Goal: Information Seeking & Learning: Learn about a topic

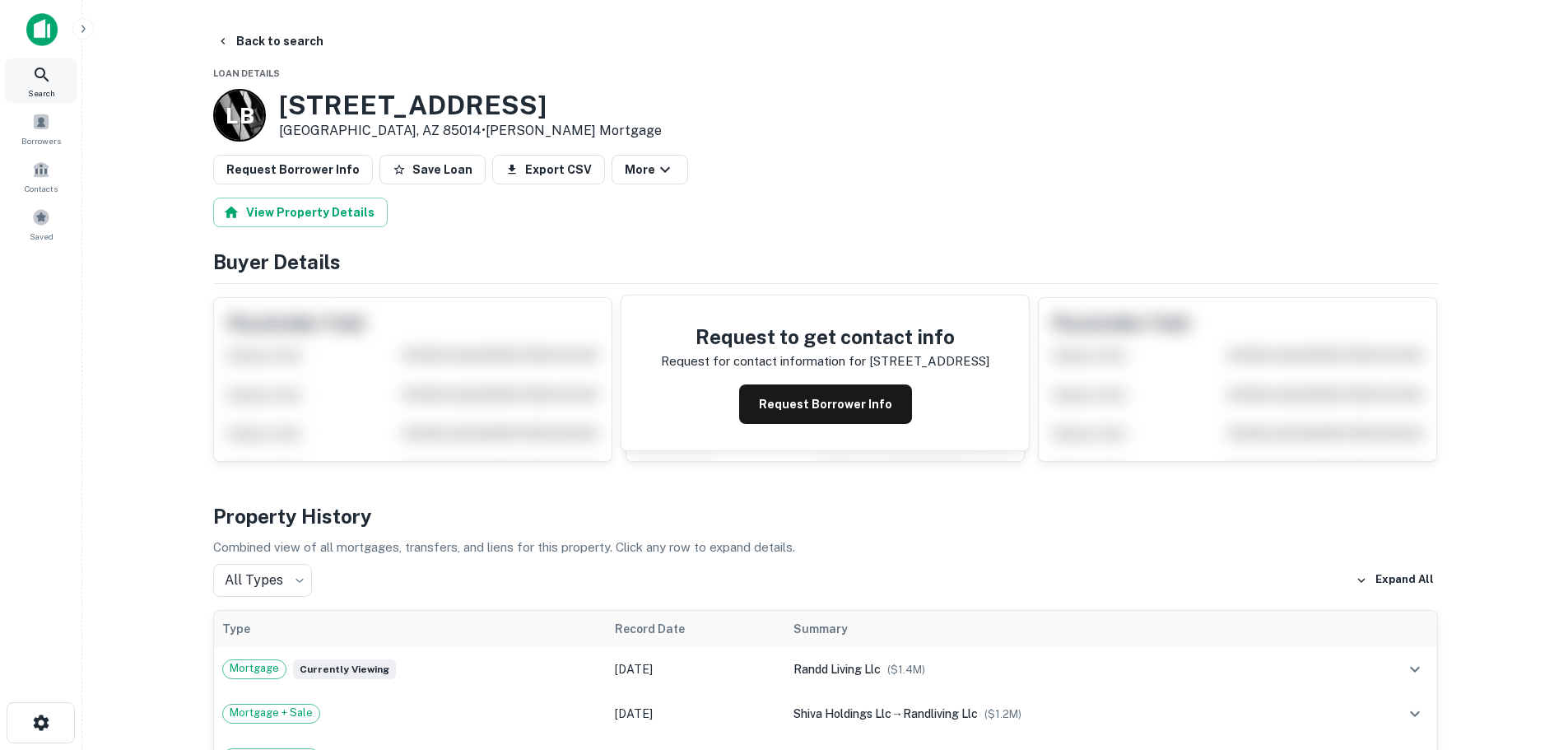
click at [50, 82] on icon at bounding box center [42, 75] width 20 height 20
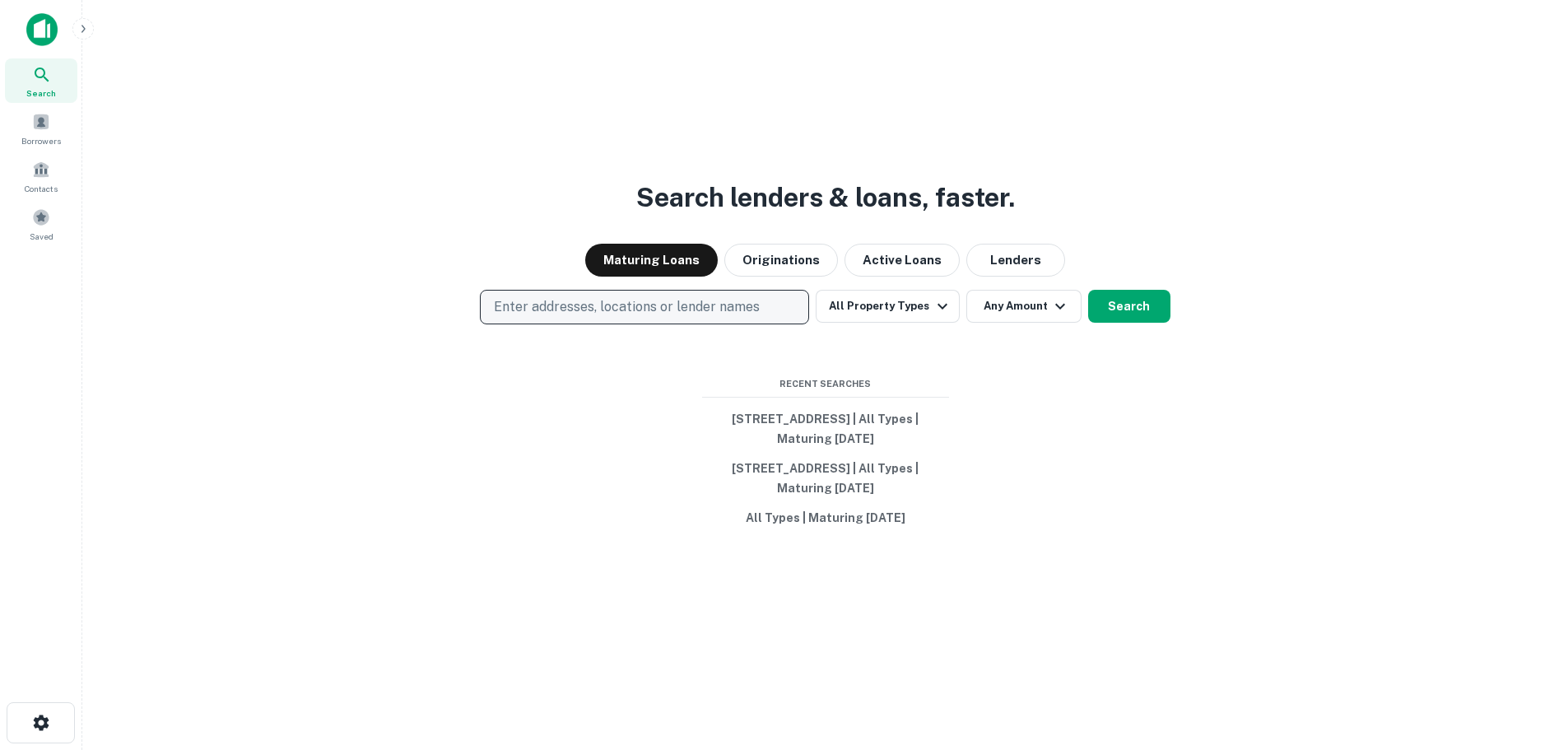
click at [597, 306] on p "Enter addresses, locations or lender names" at bounding box center [627, 307] width 266 height 20
type input "**********"
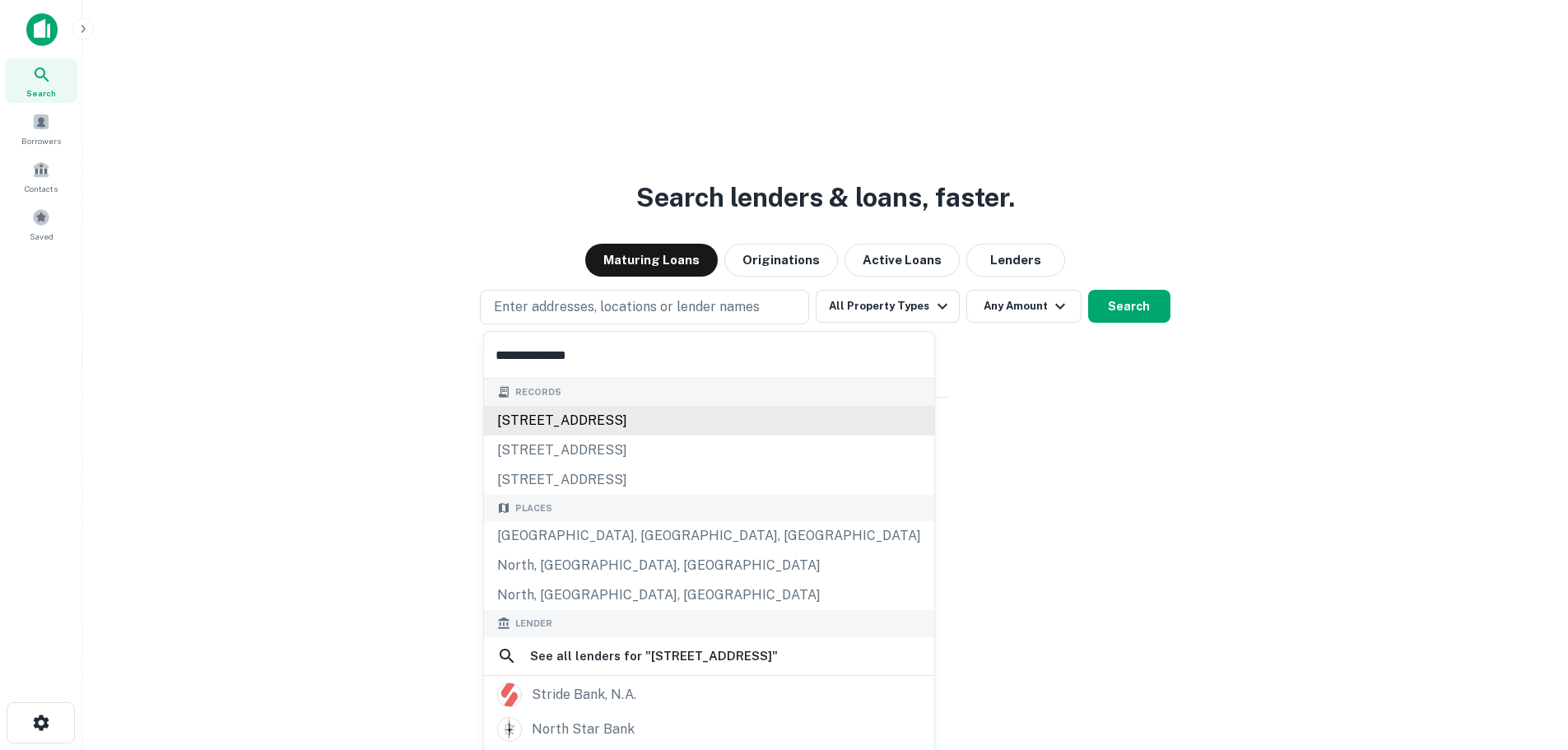
click at [638, 420] on div "4211 n 27th st, phoenix, az, 85016" at bounding box center [709, 420] width 450 height 30
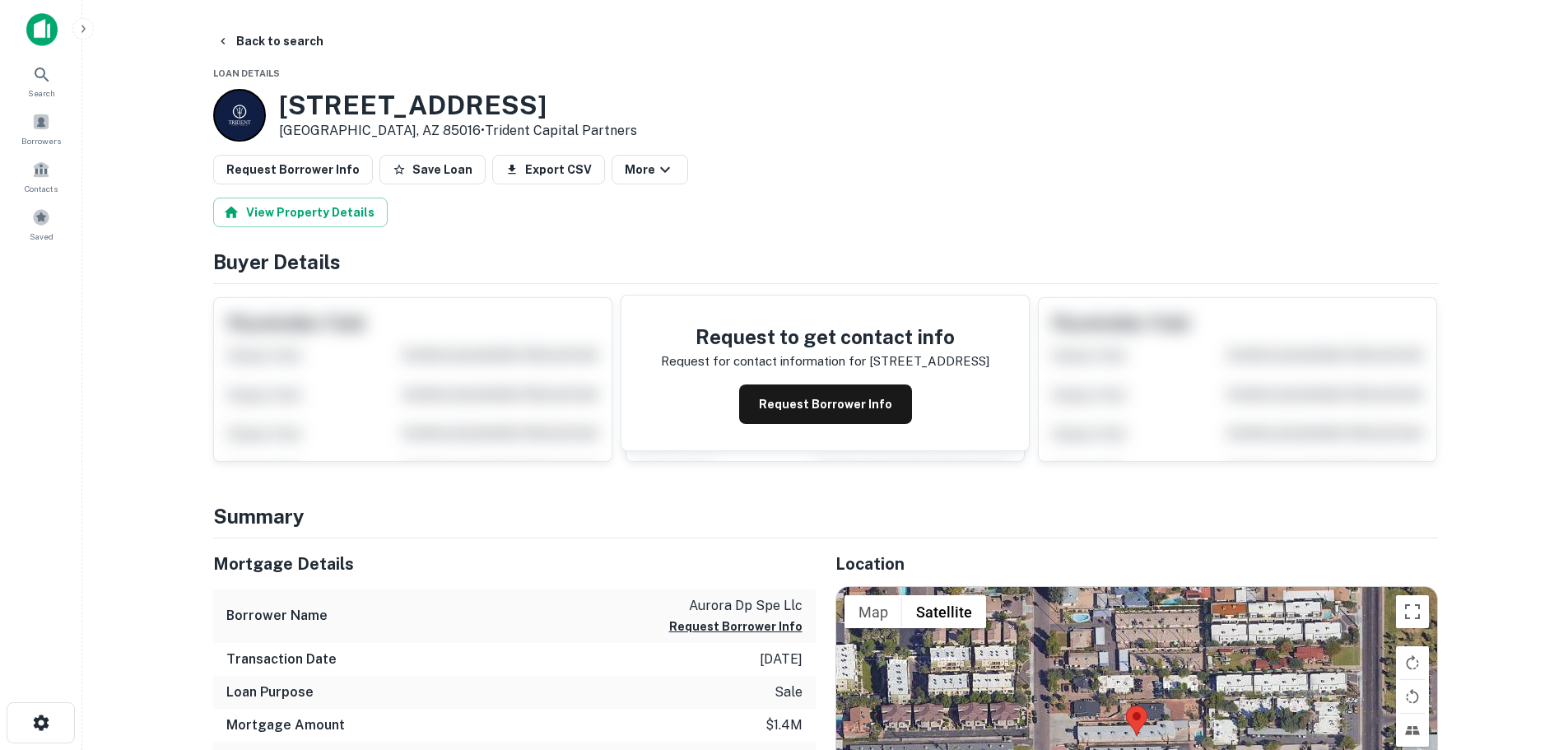
scroll to position [330, 0]
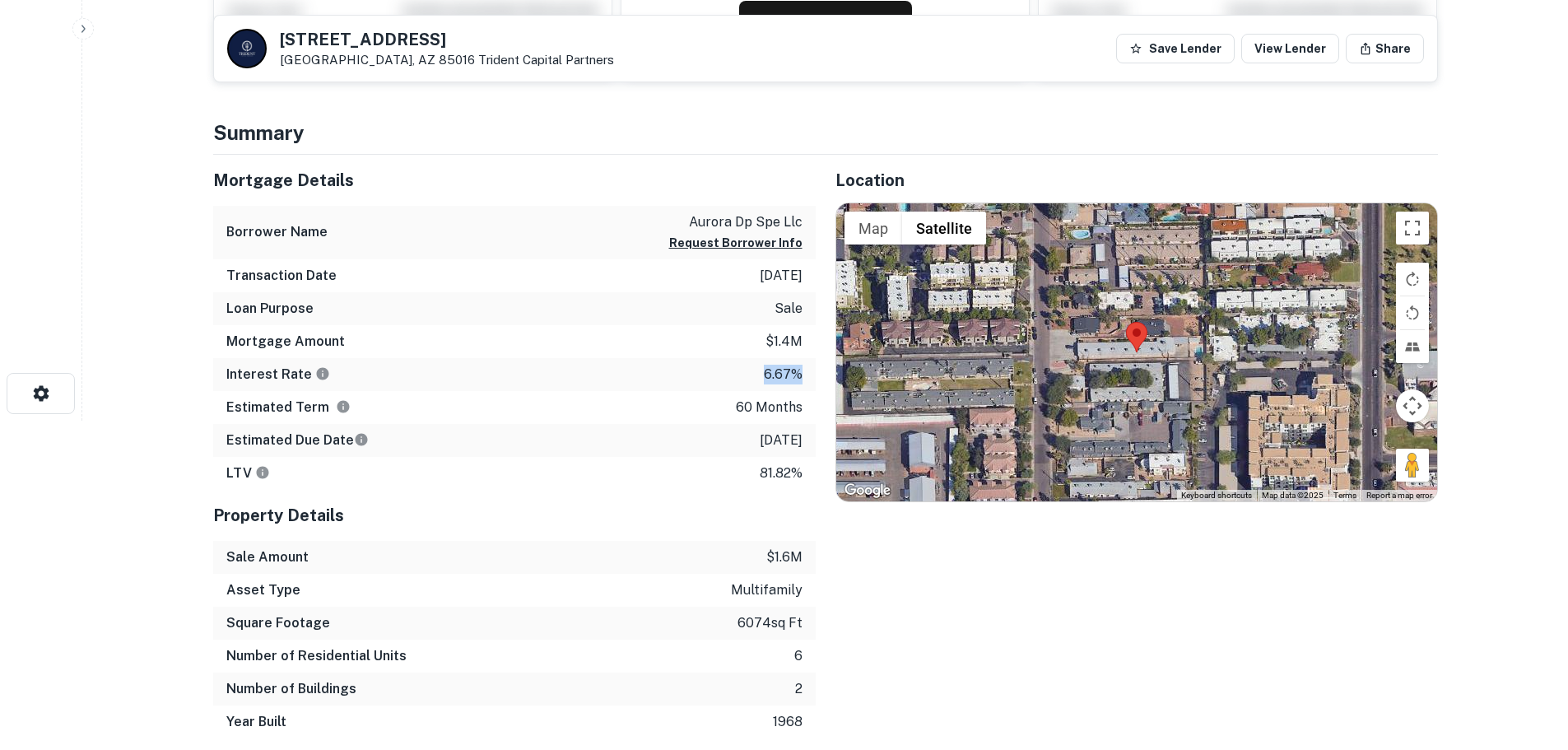
drag, startPoint x: 801, startPoint y: 374, endPoint x: 749, endPoint y: 377, distance: 52.1
click at [749, 377] on div "Interest Rate 6.67%" at bounding box center [514, 375] width 602 height 33
click at [820, 348] on div "Location ← Move left → Move right ↑ Move up ↓ Move down + Zoom in - Zoom out Ho…" at bounding box center [1127, 447] width 622 height 584
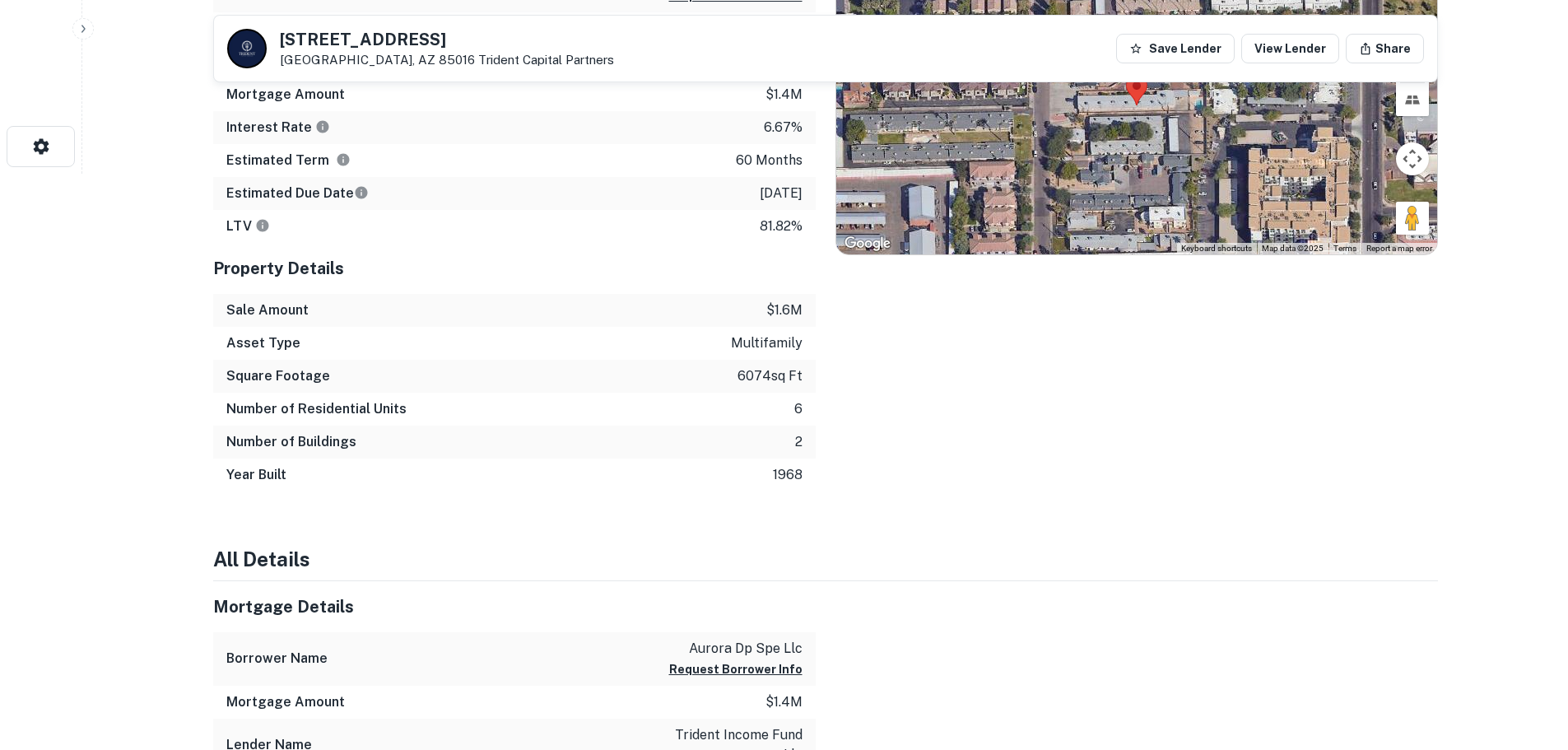
scroll to position [0, 0]
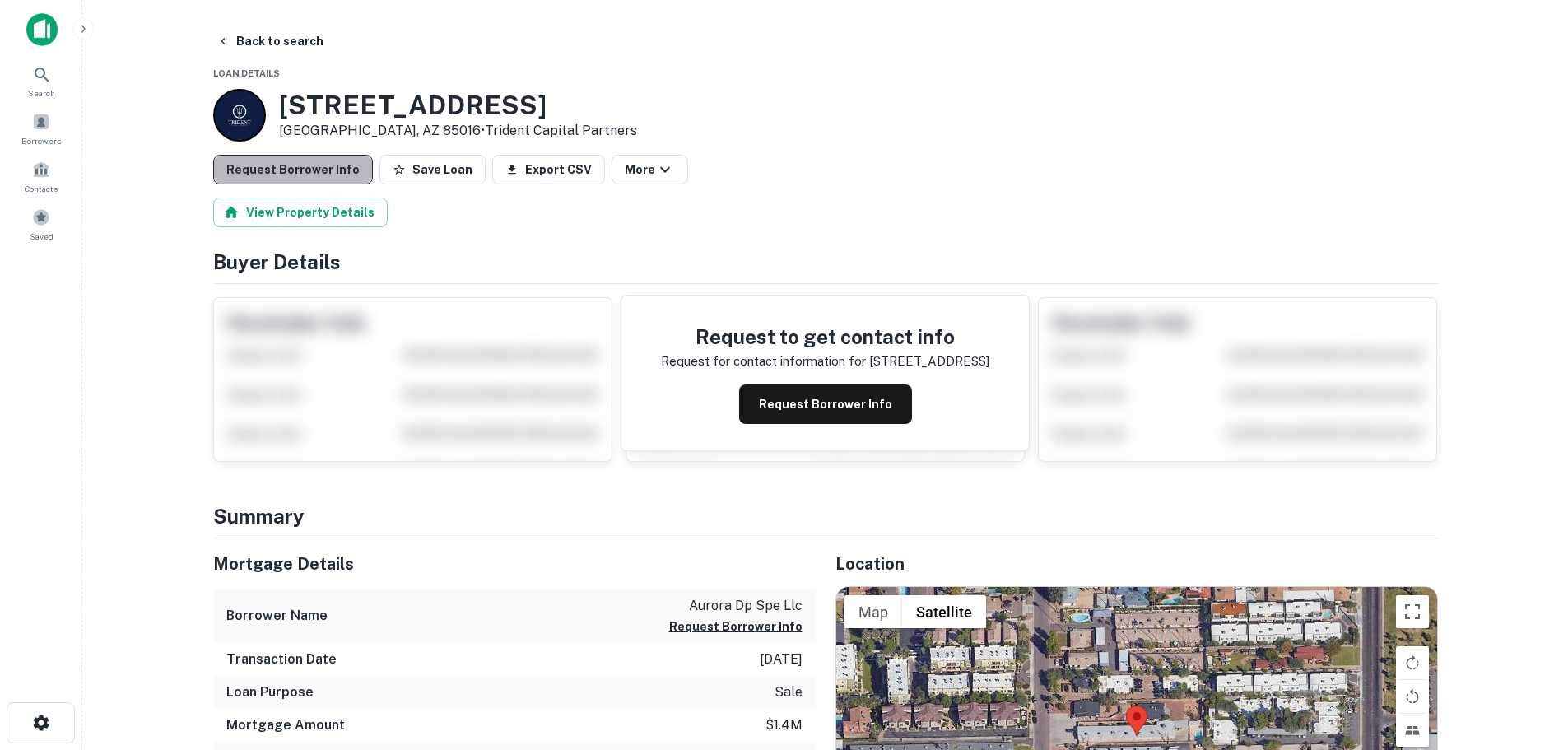
click at [296, 170] on button "Request Borrower Info" at bounding box center [293, 170] width 160 height 30
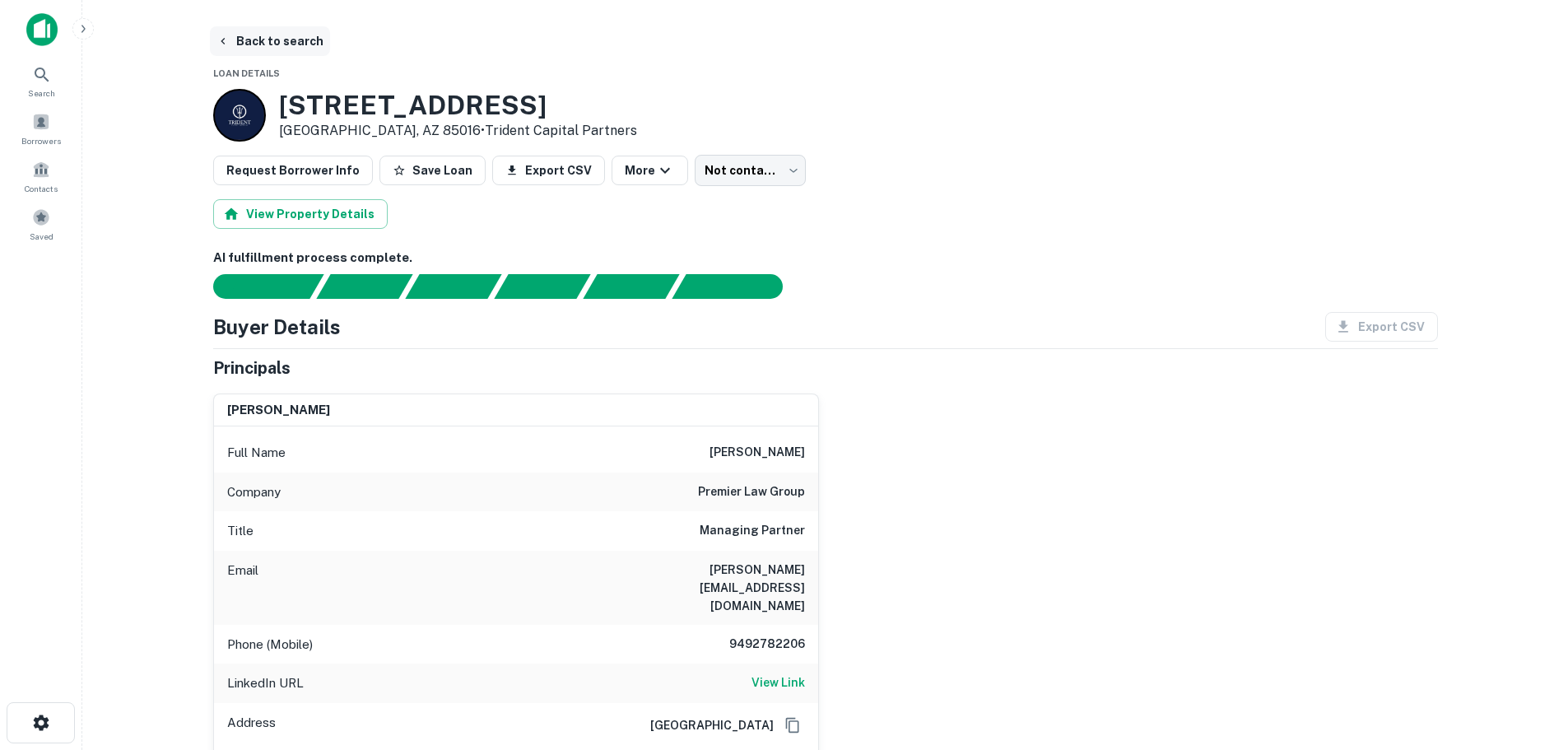
drag, startPoint x: 289, startPoint y: 44, endPoint x: 299, endPoint y: 48, distance: 10.8
click at [289, 44] on button "Back to search" at bounding box center [270, 41] width 121 height 30
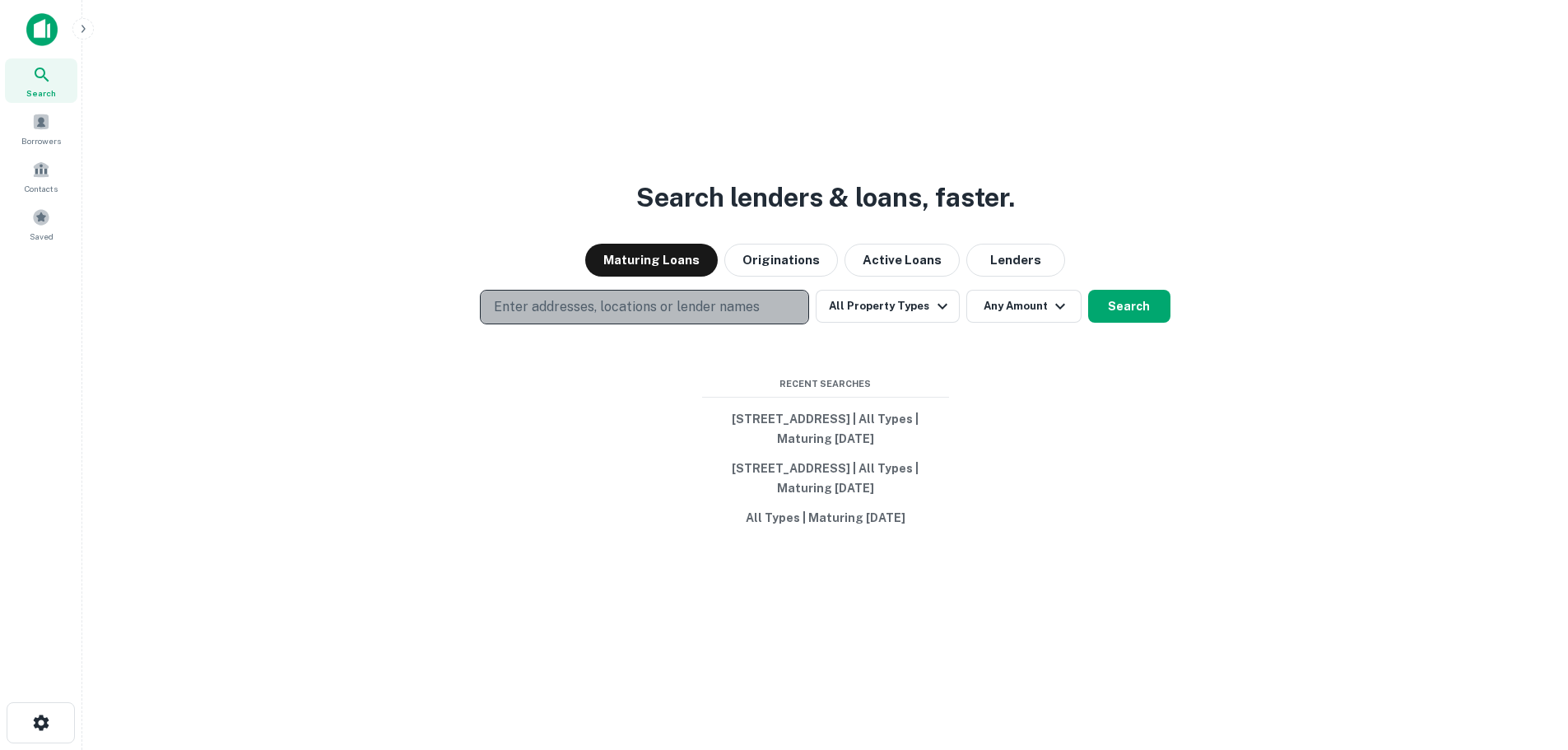
click at [594, 308] on p "Enter addresses, locations or lender names" at bounding box center [627, 307] width 266 height 20
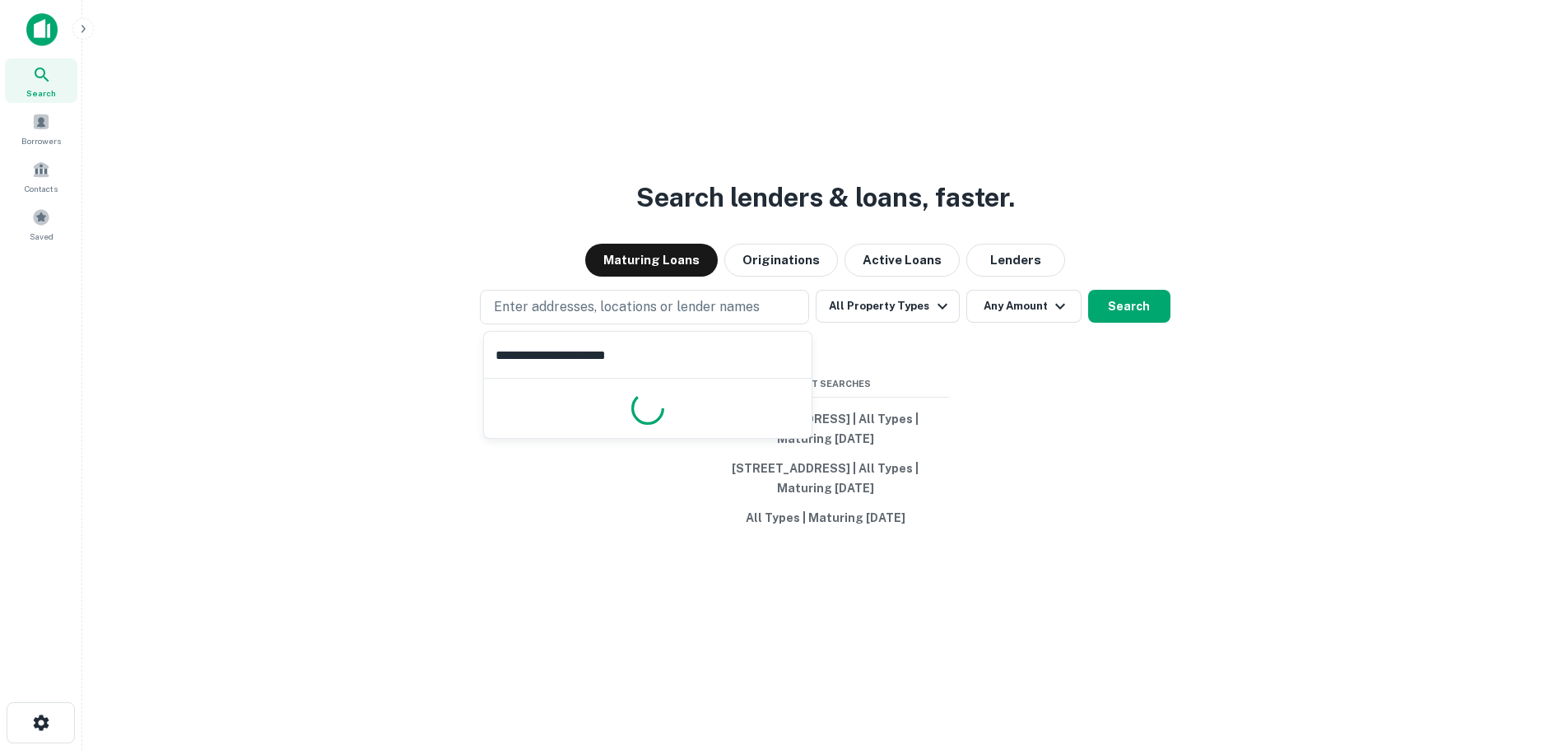
type input "**********"
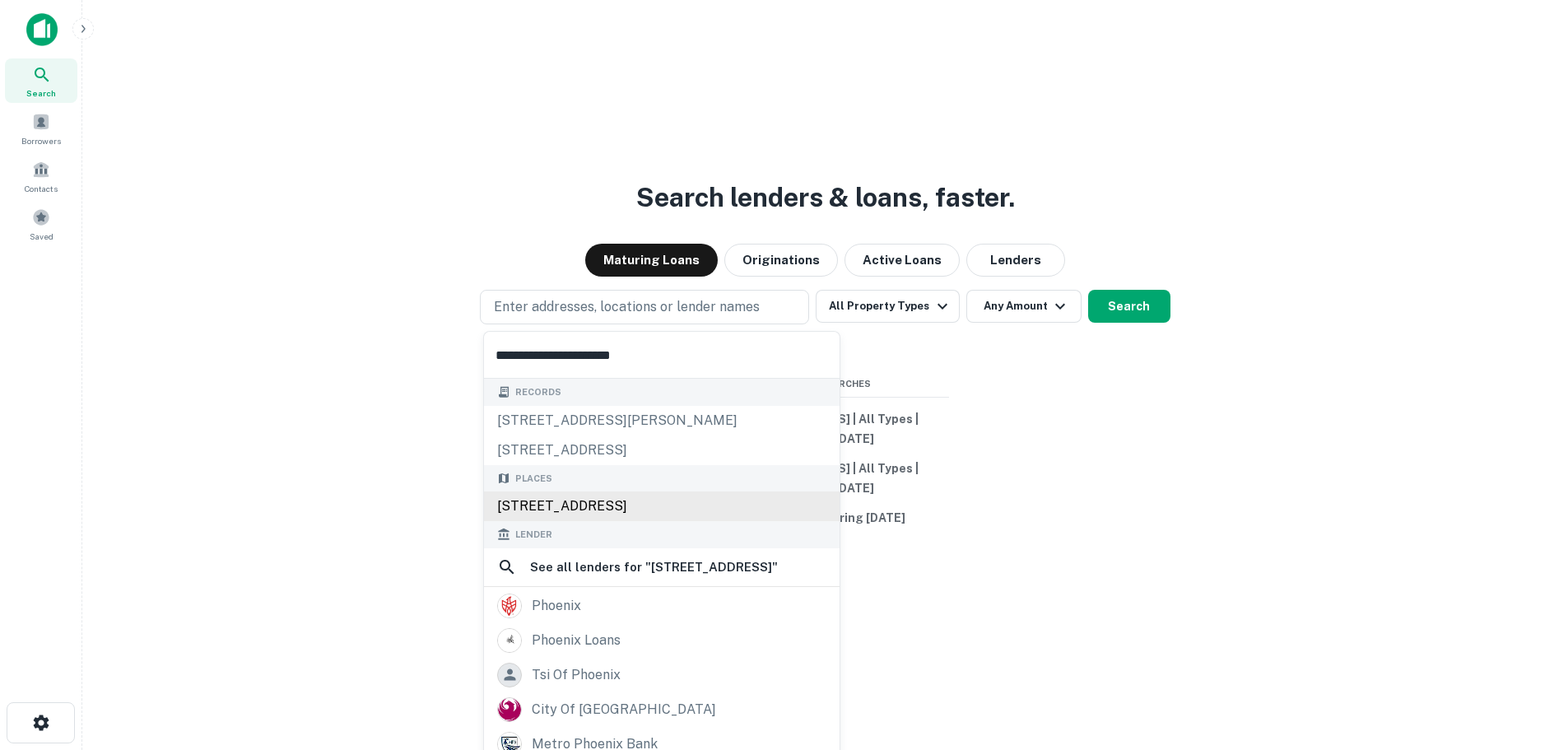
click at [660, 506] on div "1413 N 54th Ave, Phoenix, AZ, USA" at bounding box center [661, 506] width 355 height 30
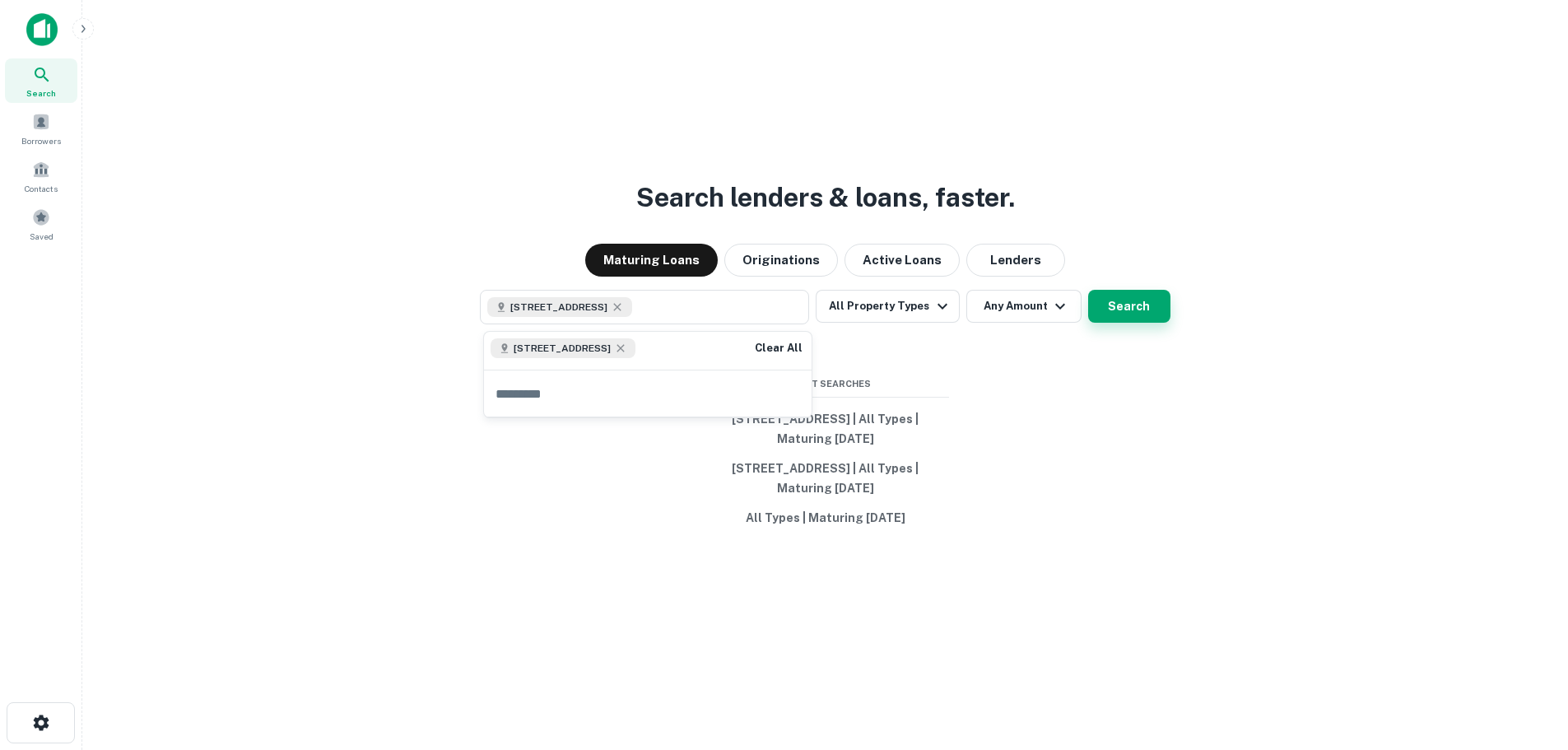
click at [1120, 307] on button "Search" at bounding box center [1130, 307] width 82 height 33
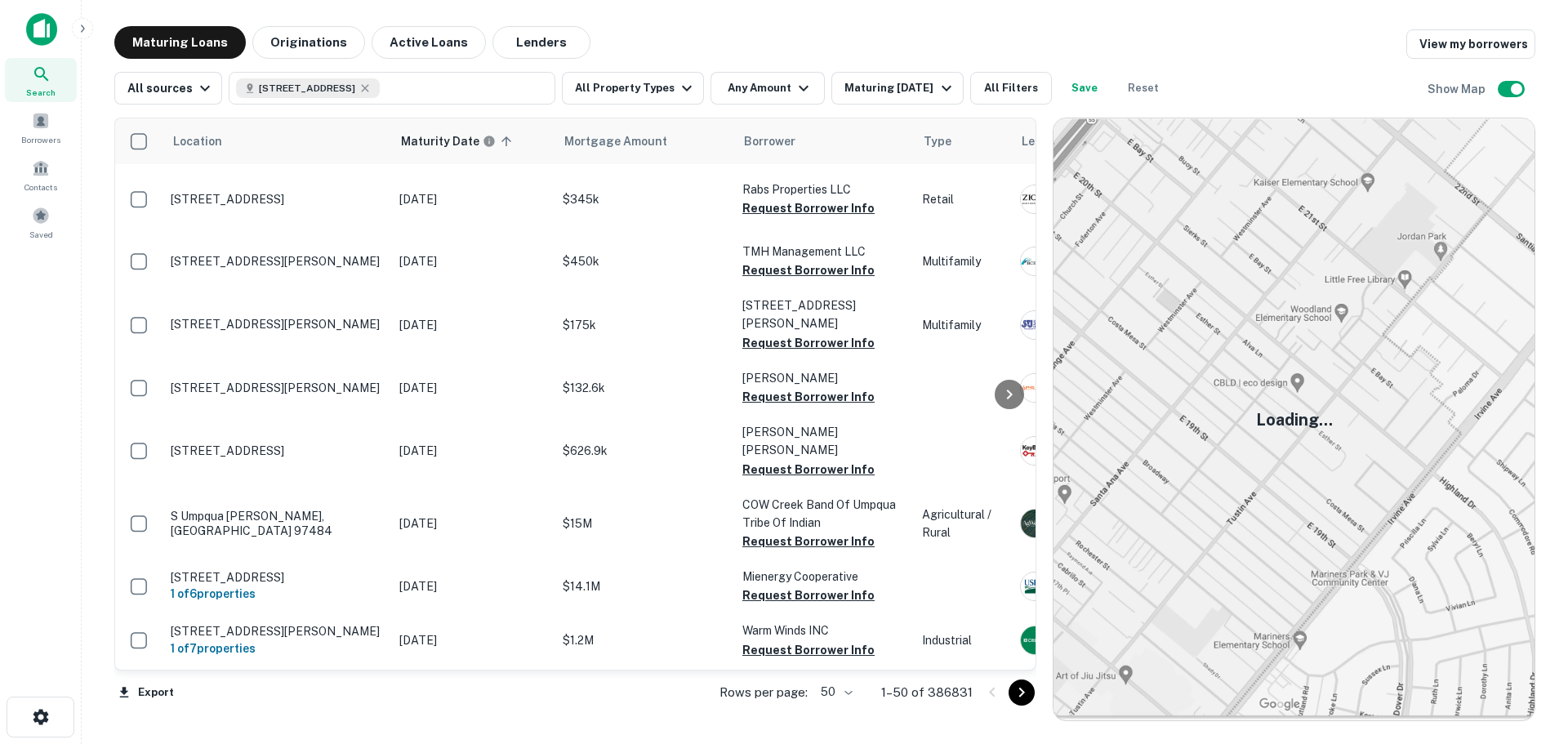
click at [55, 85] on div "Search" at bounding box center [41, 80] width 72 height 44
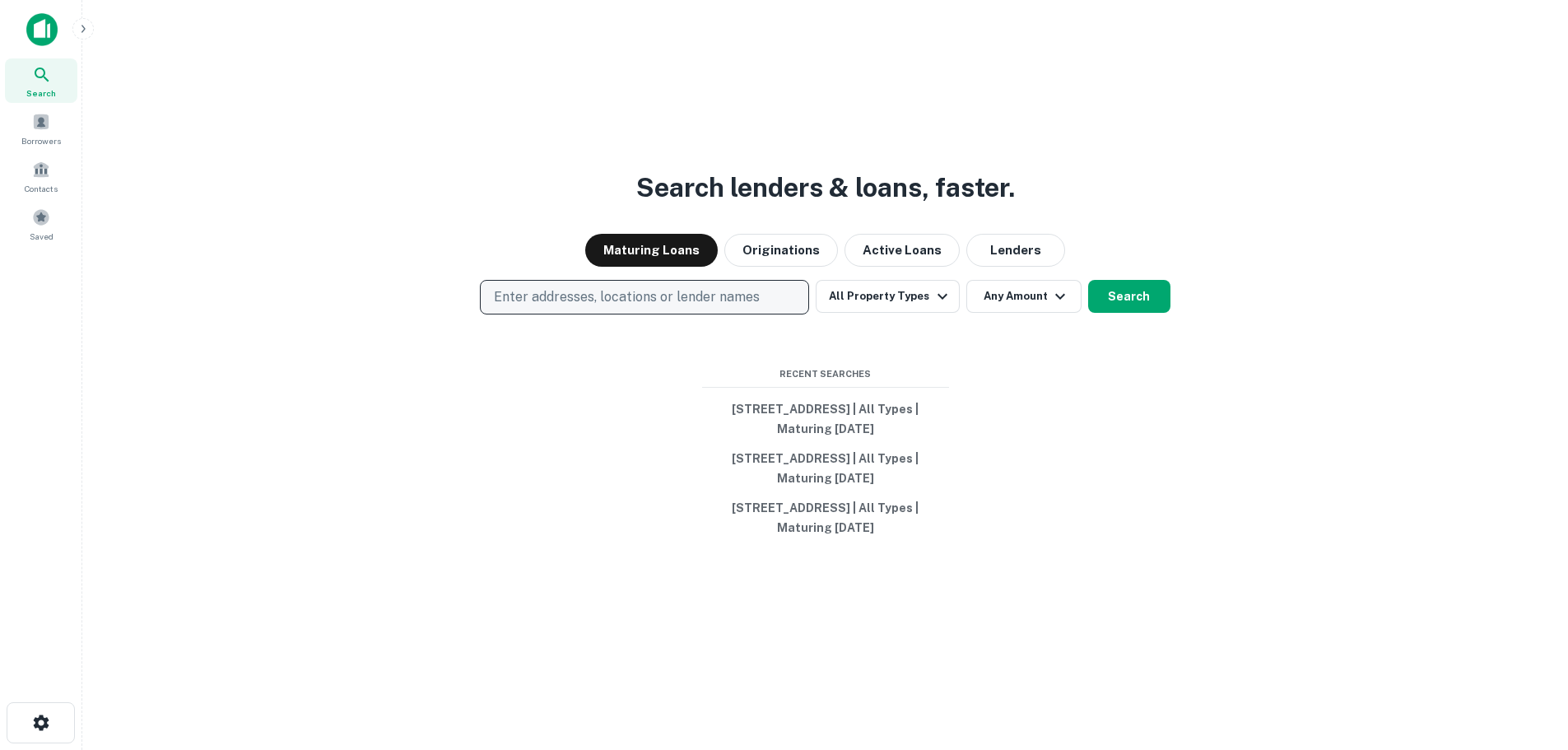
click at [555, 287] on p "Enter addresses, locations or lender names" at bounding box center [627, 297] width 266 height 20
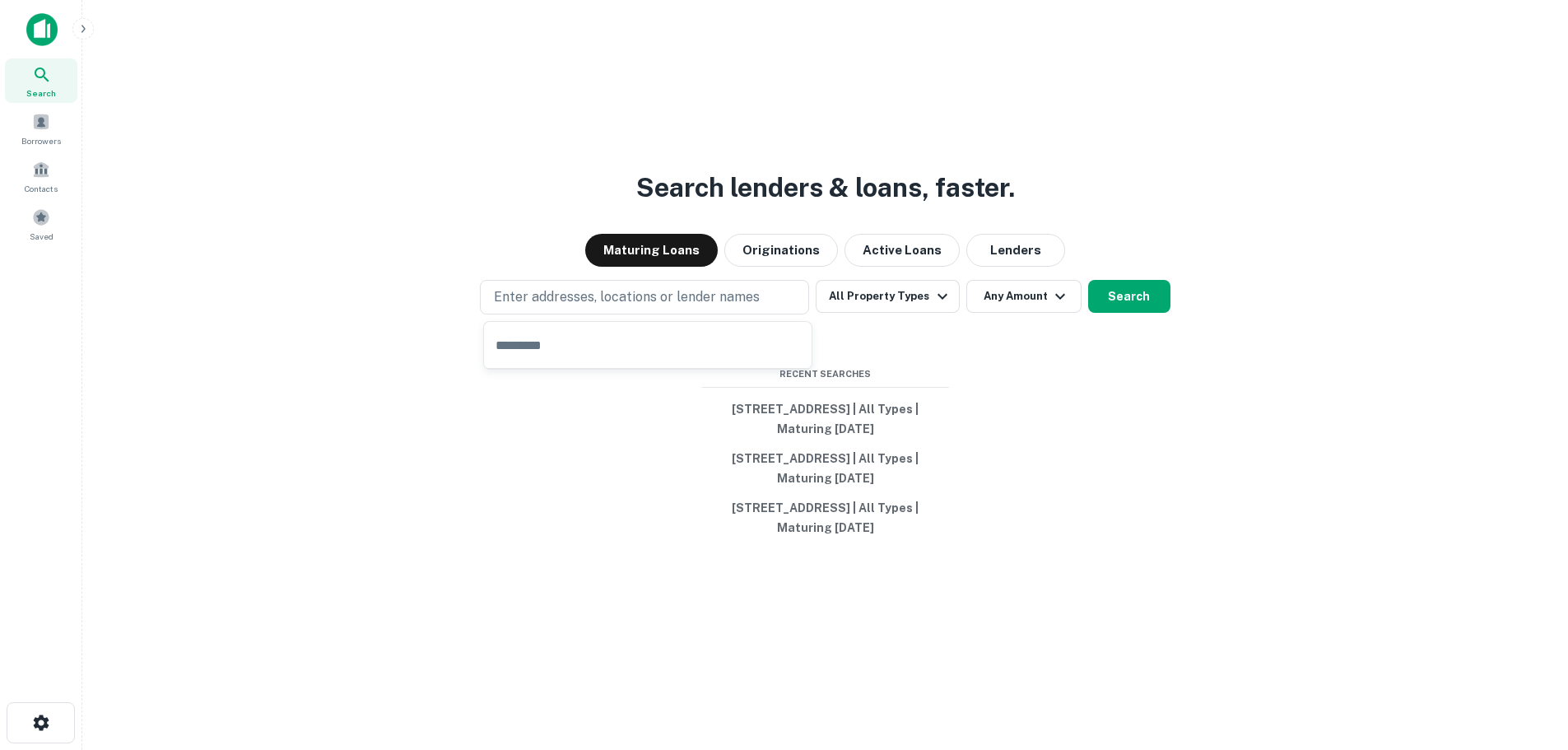
type input "**********"
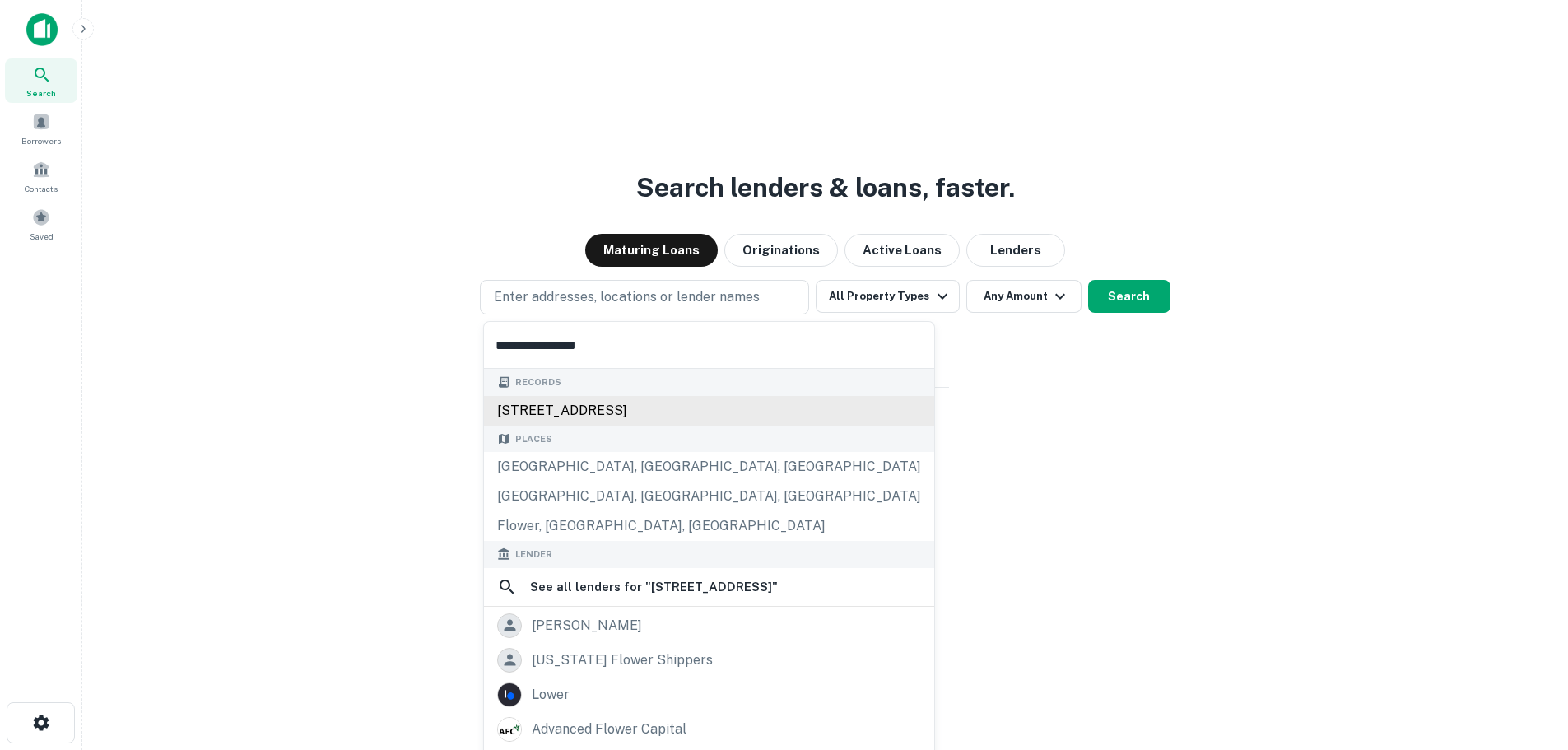
click at [683, 413] on div "[STREET_ADDRESS]" at bounding box center [709, 411] width 450 height 30
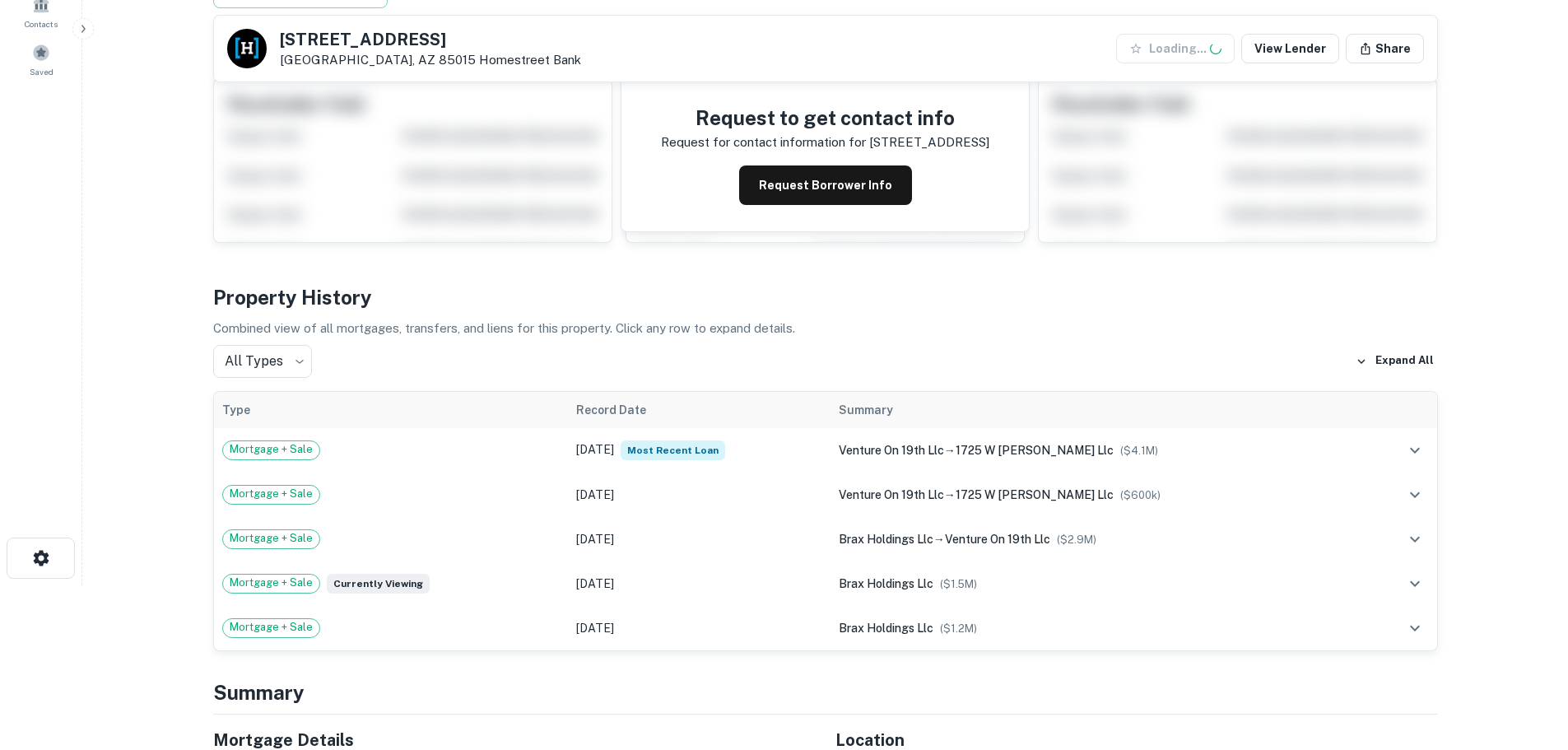
scroll to position [412, 0]
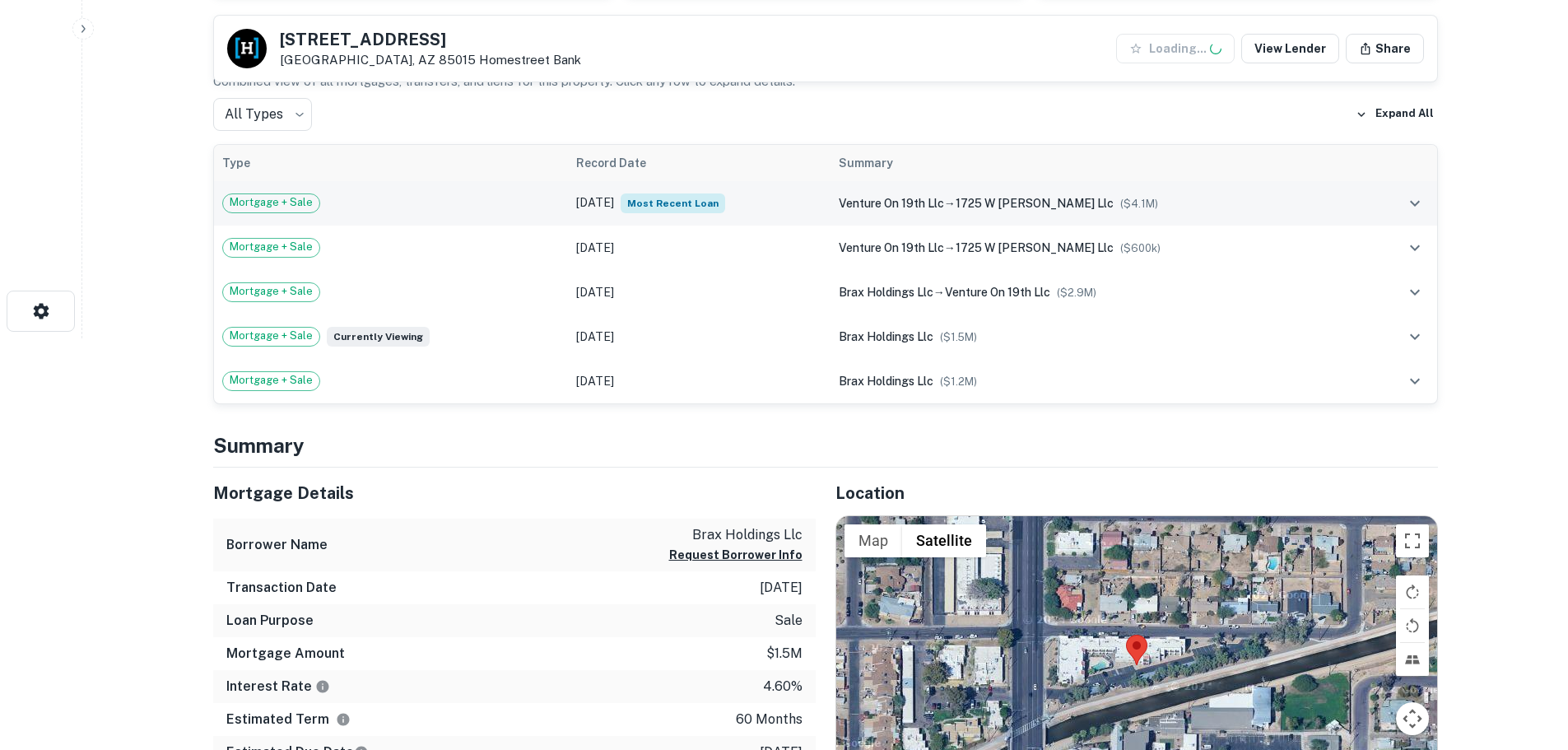
click at [810, 198] on td "Dec 14, 2022 Most Recent Loan" at bounding box center [698, 203] width 261 height 44
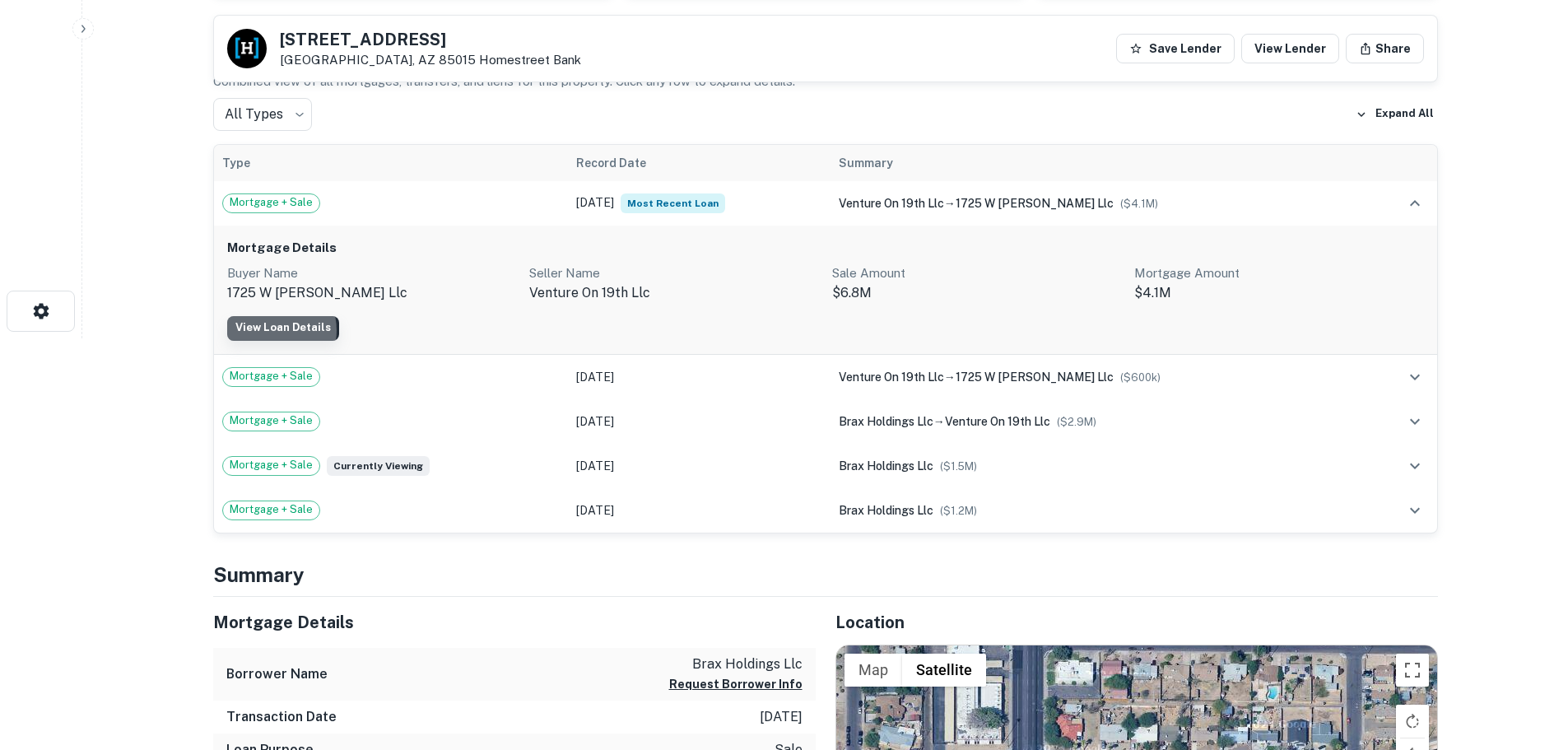
click at [271, 331] on link "View Loan Details" at bounding box center [282, 329] width 112 height 25
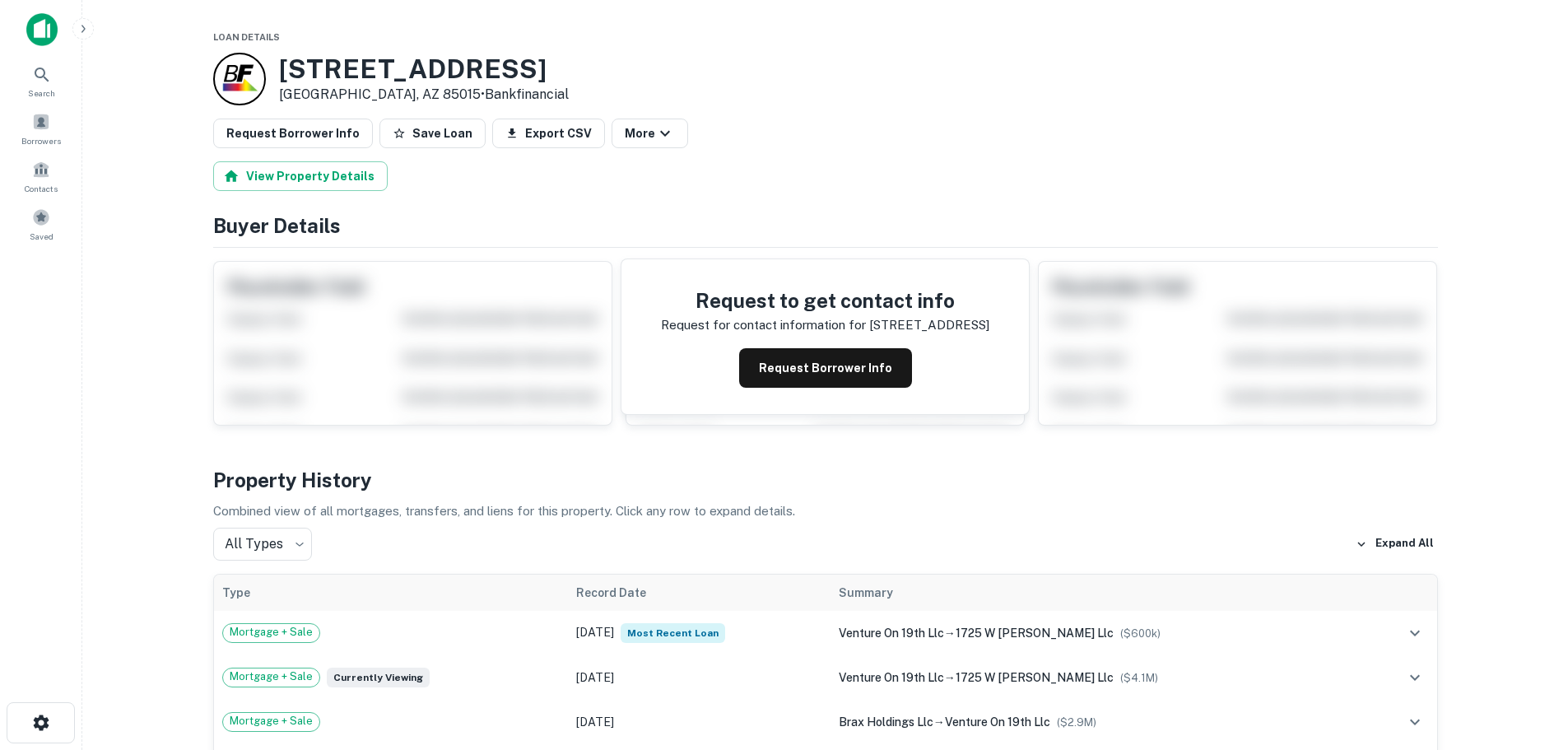
click at [819, 484] on h4 "Property History" at bounding box center [825, 480] width 1224 height 30
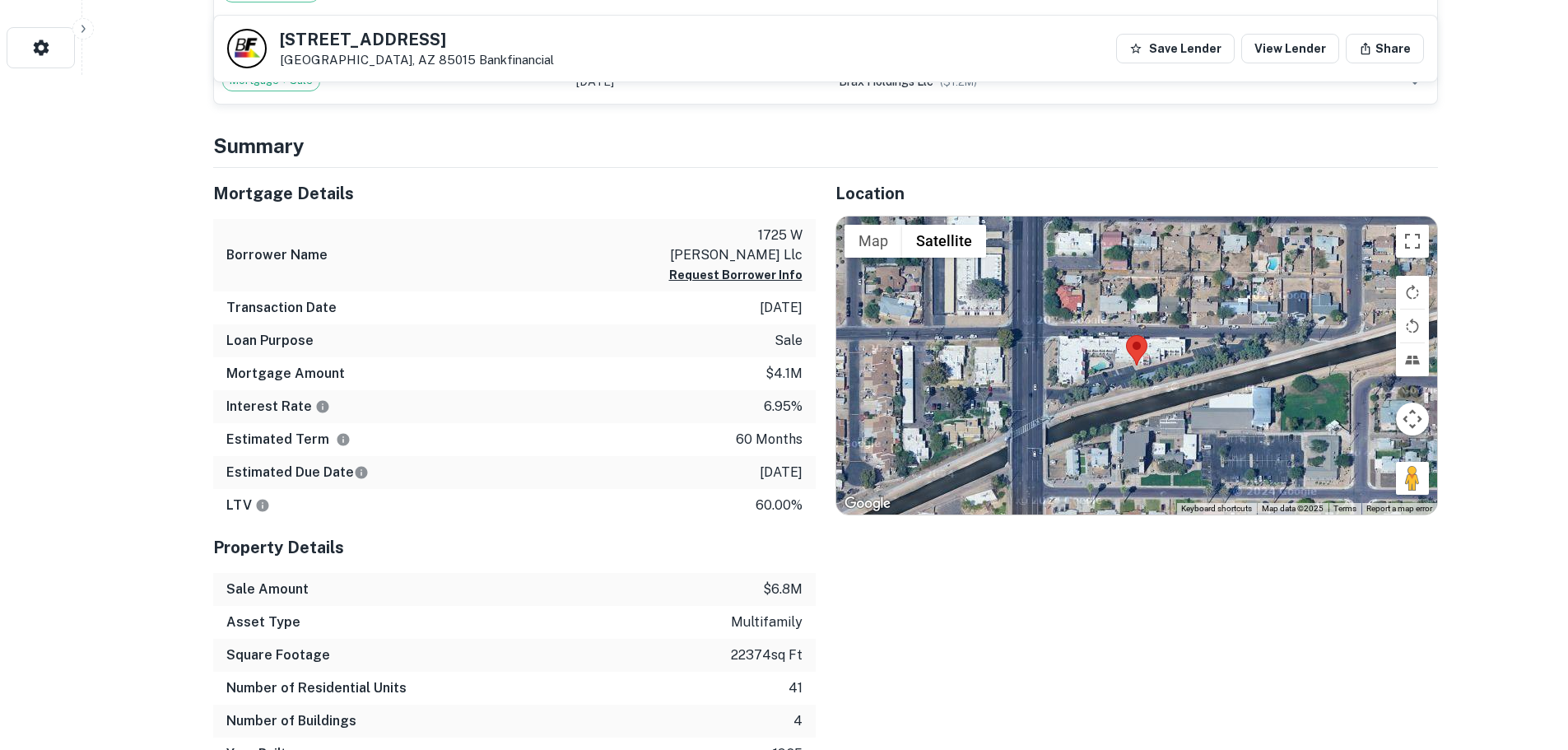
scroll to position [824, 0]
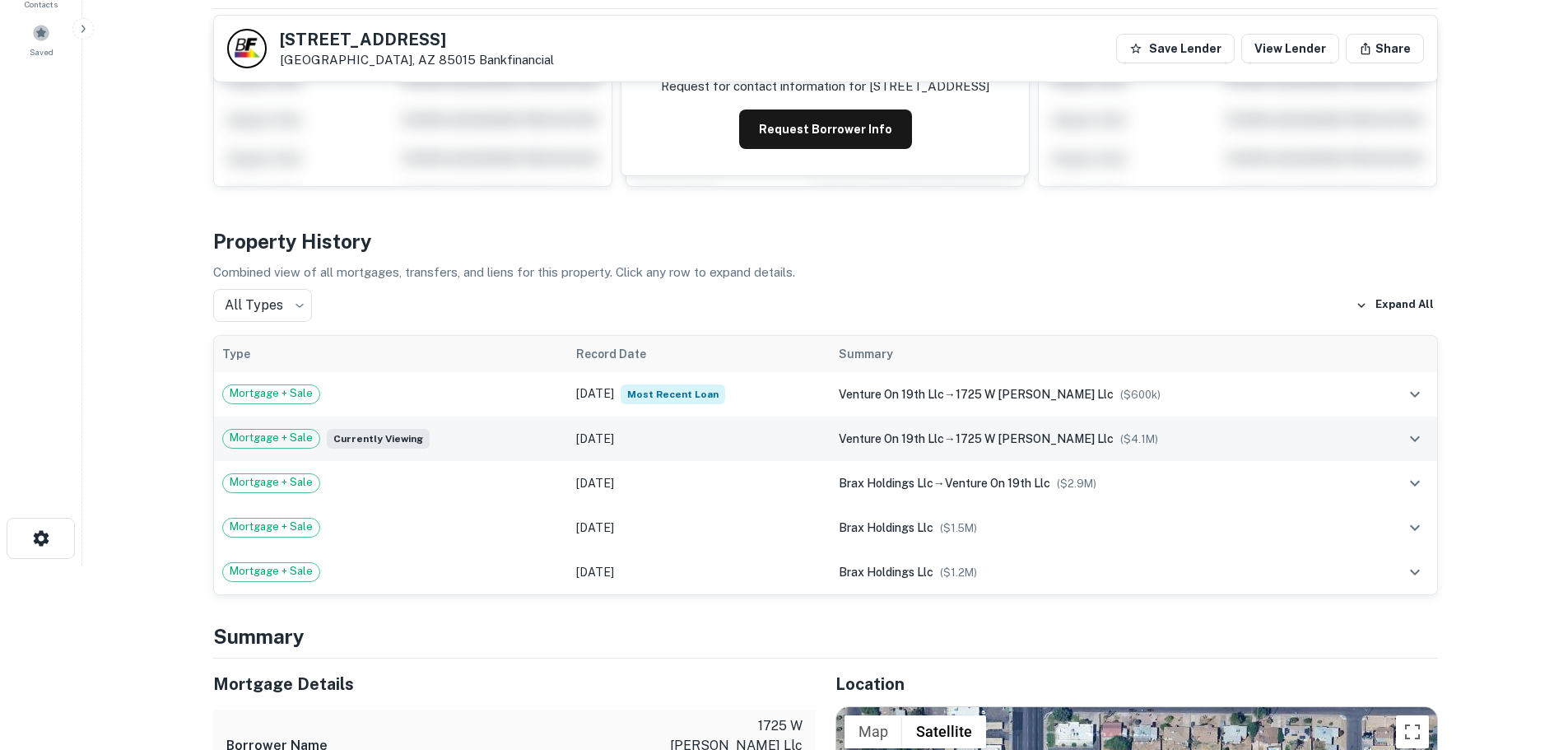
scroll to position [165, 0]
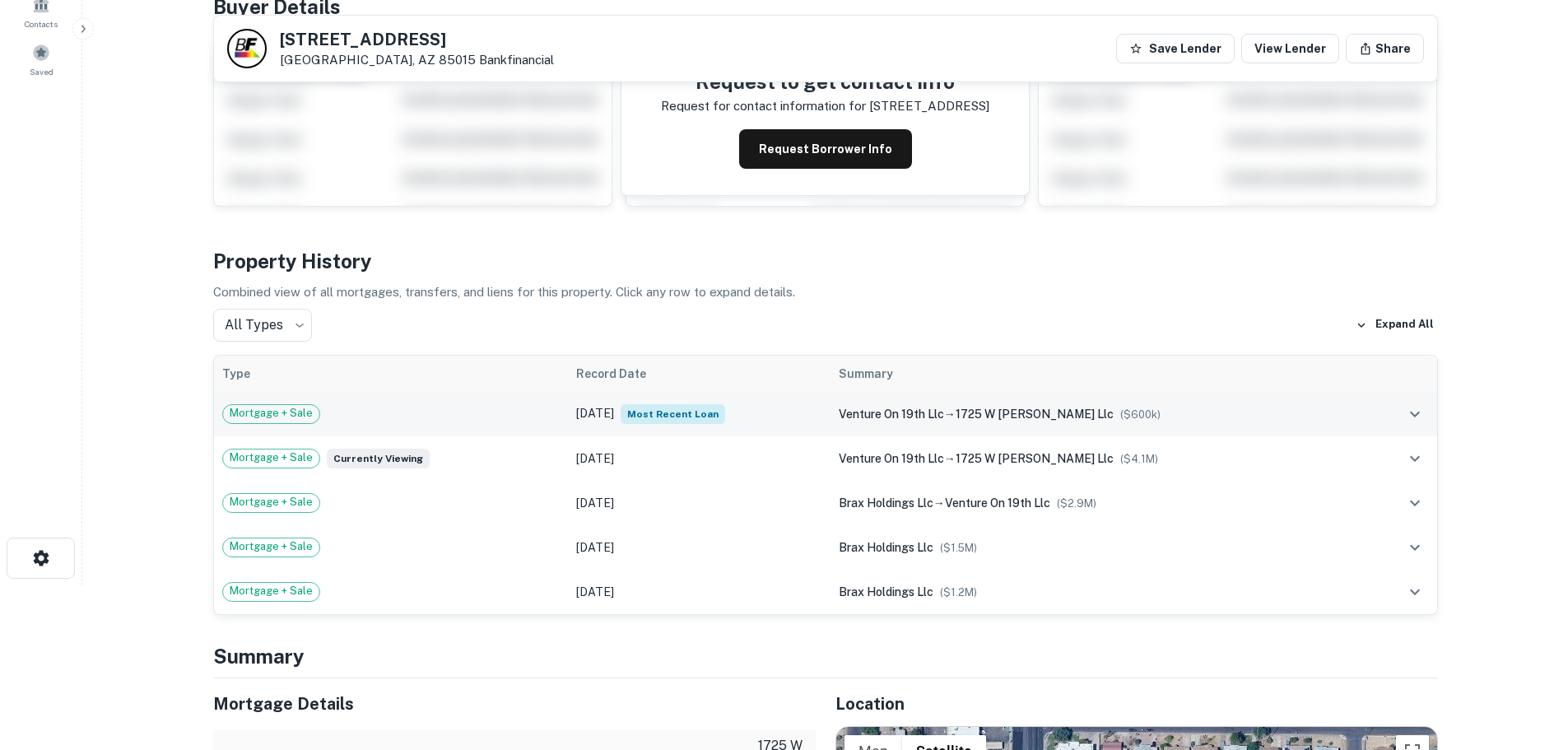
click at [814, 414] on td "Dec 14, 2022 Most Recent Loan" at bounding box center [698, 414] width 261 height 44
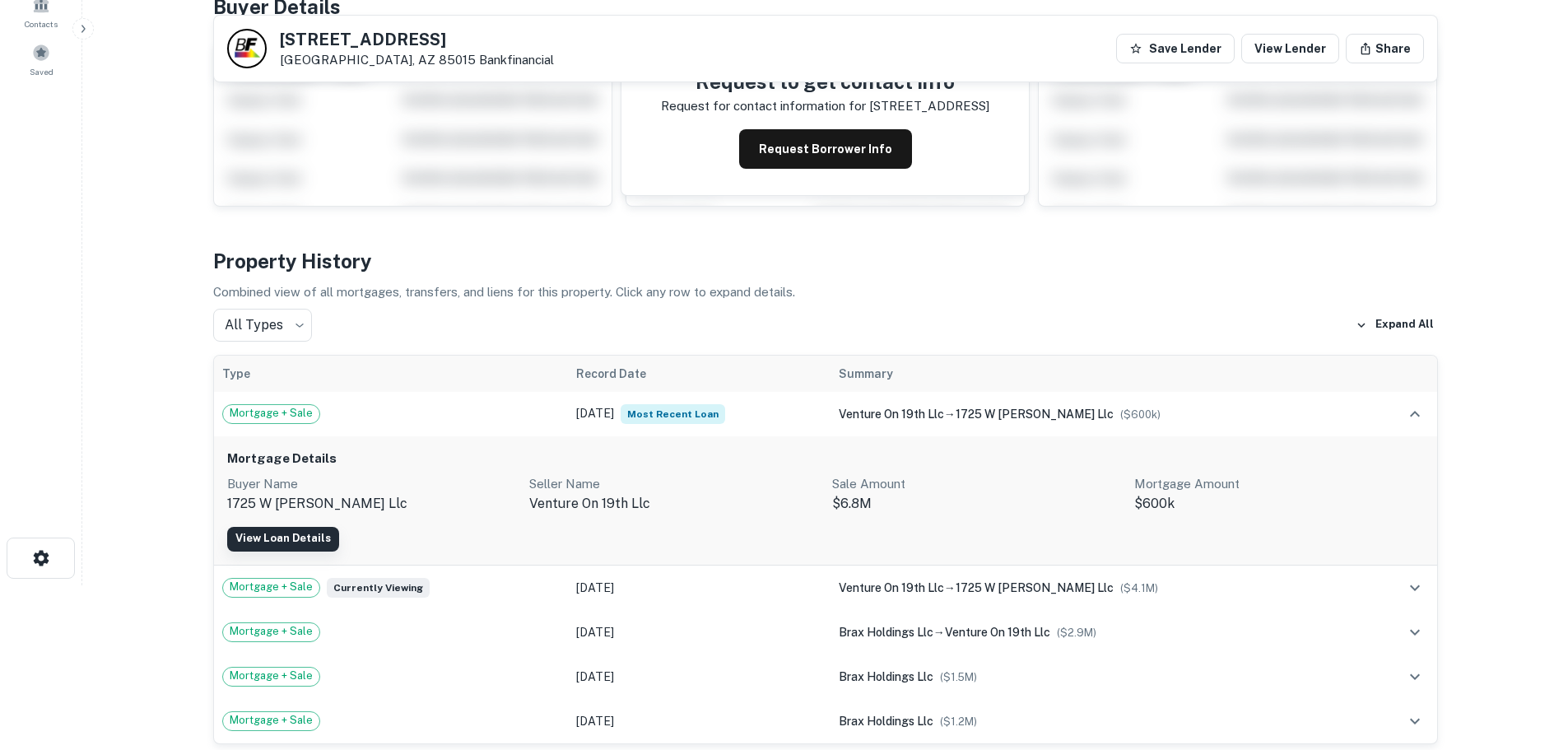
click at [316, 541] on link "View Loan Details" at bounding box center [282, 539] width 112 height 25
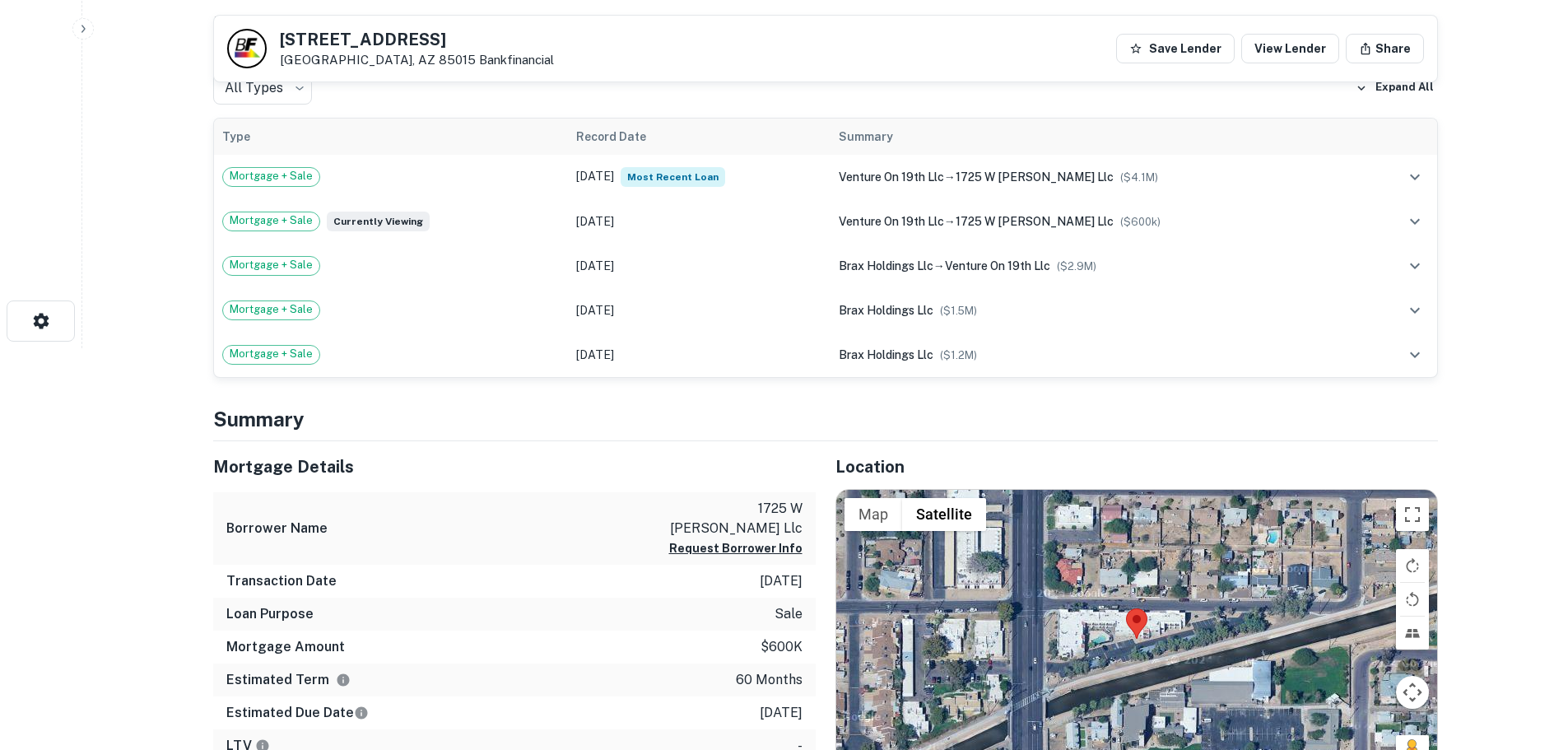
scroll to position [165, 0]
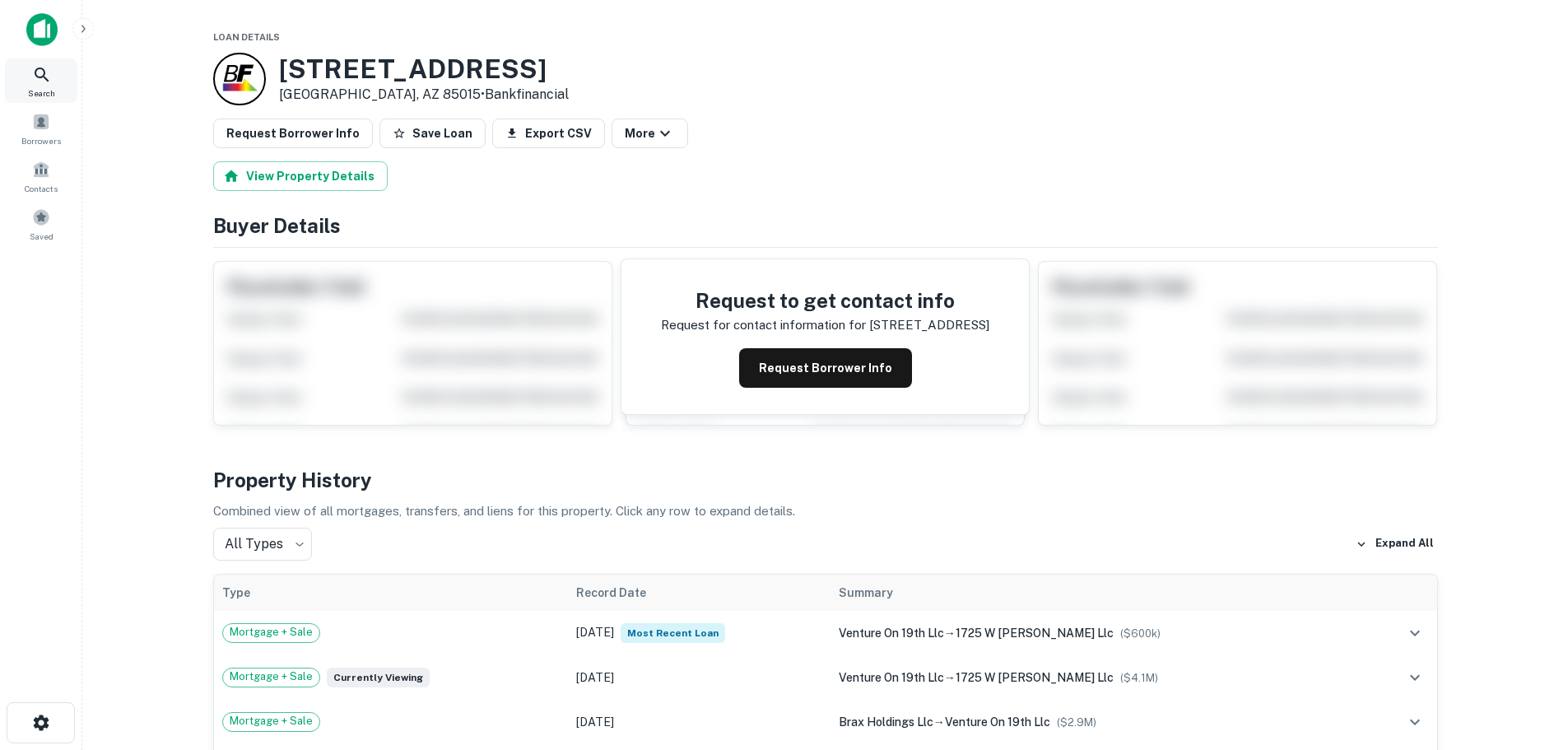
click at [46, 83] on icon at bounding box center [42, 75] width 20 height 20
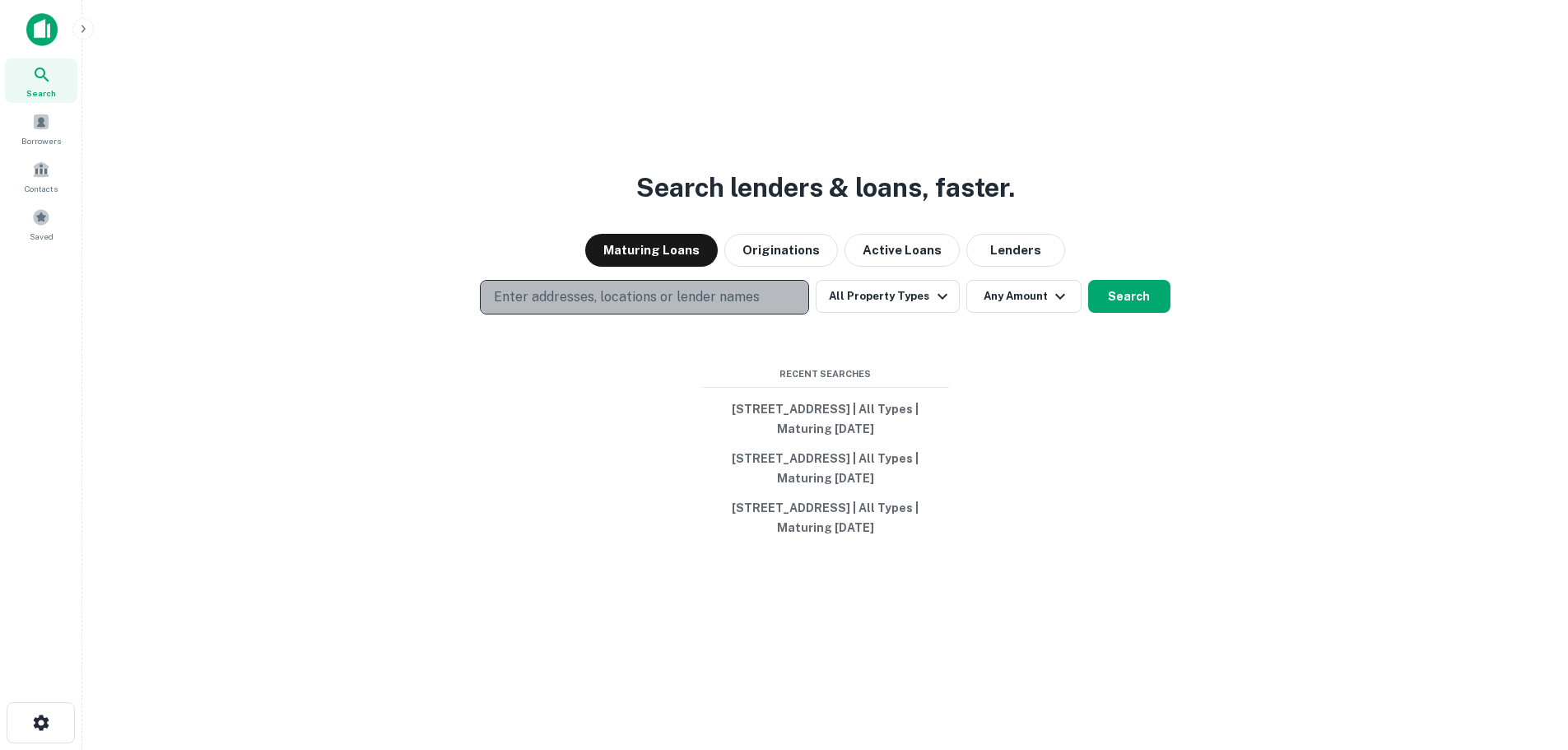
click at [595, 295] on p "Enter addresses, locations or lender names" at bounding box center [627, 297] width 266 height 20
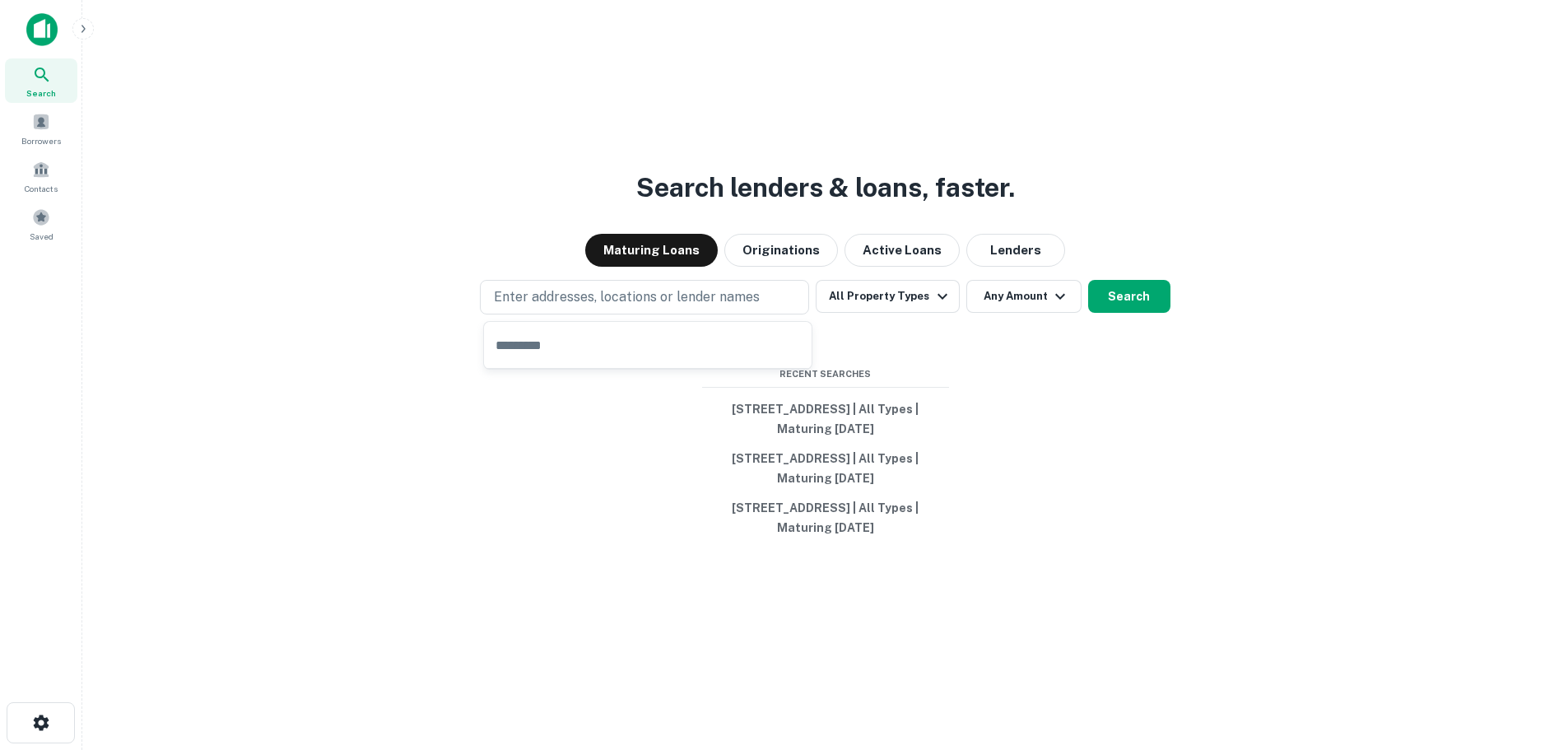
type input "**********"
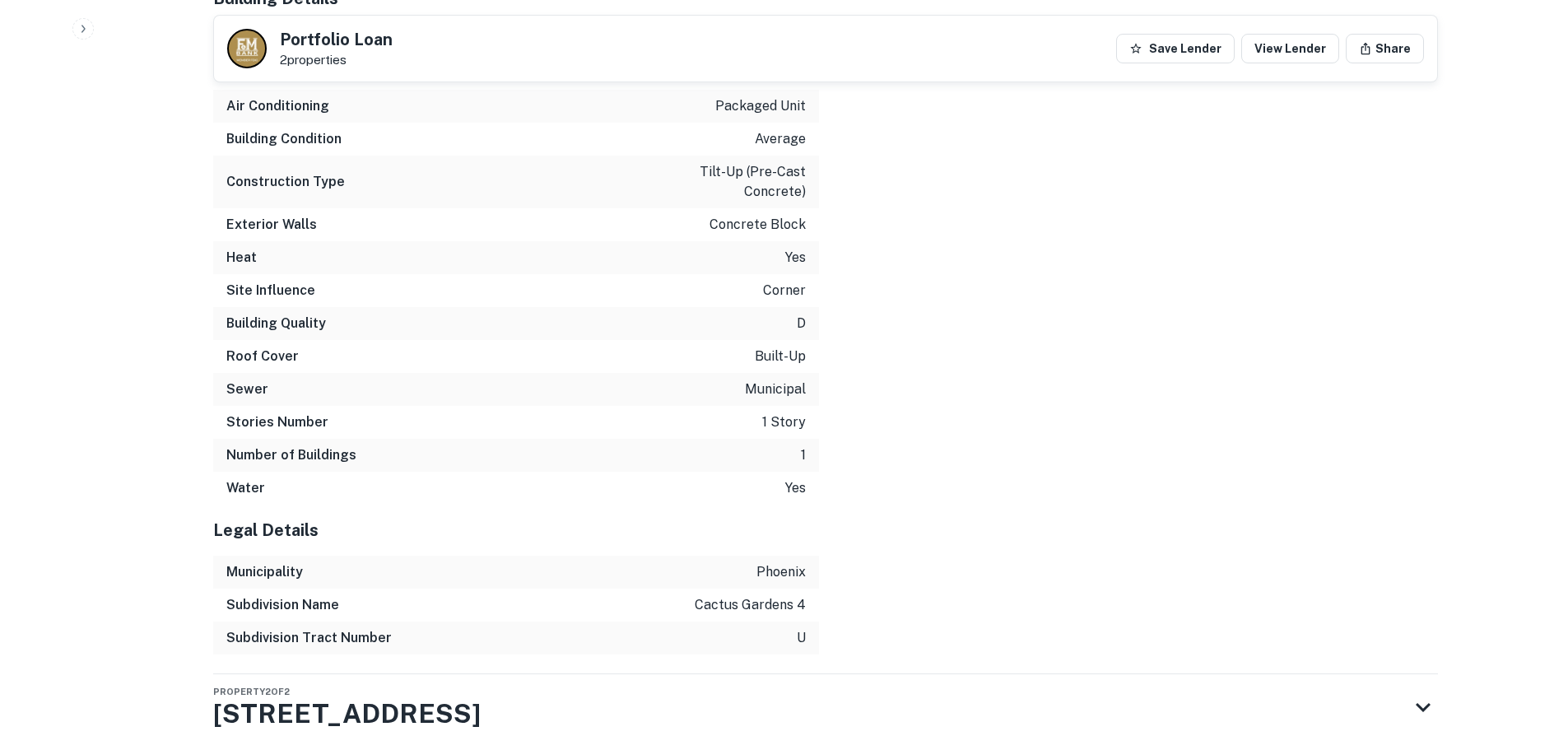
scroll to position [2273, 0]
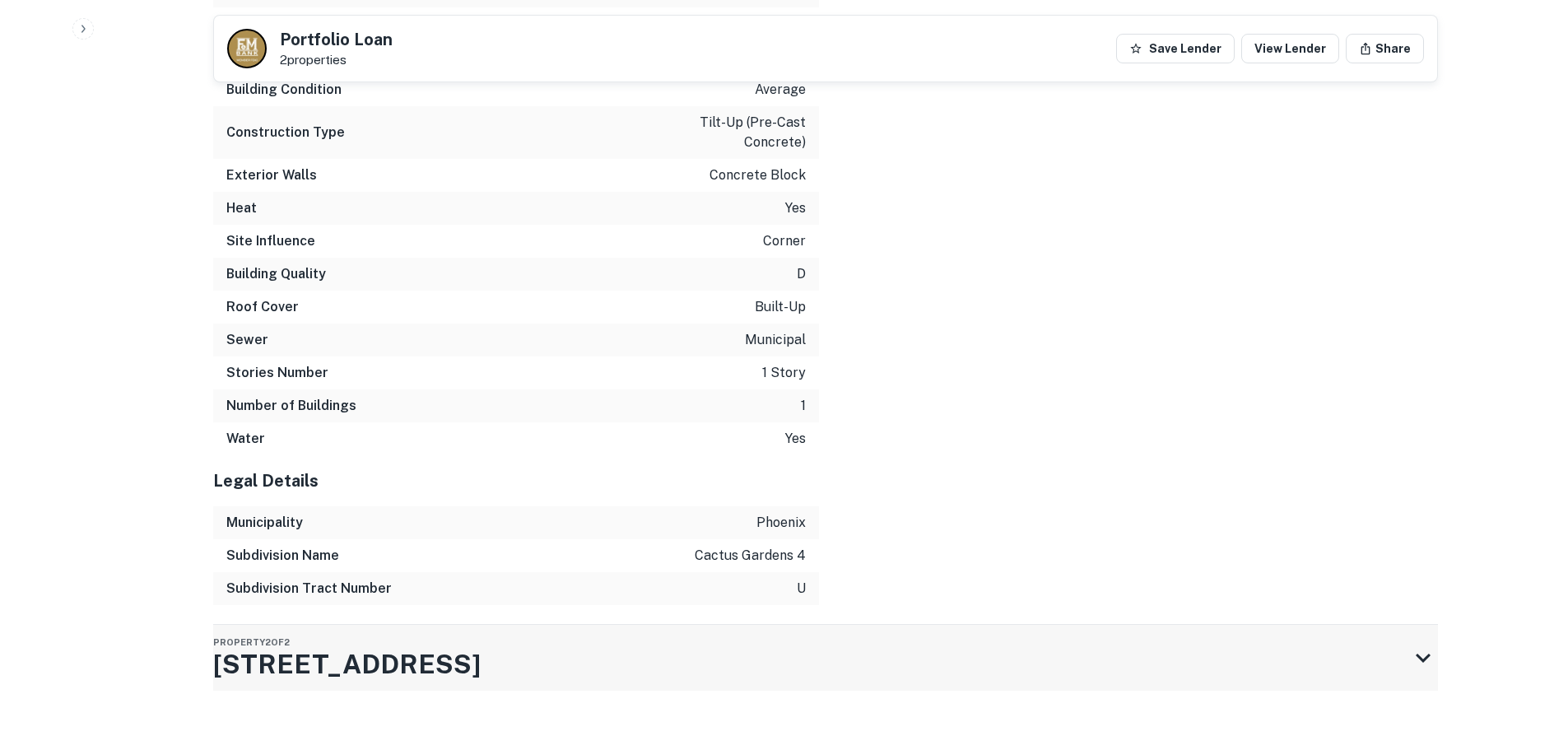
click at [1125, 638] on div "Property 2 of 2 [STREET_ADDRESS]" at bounding box center [811, 658] width 1196 height 66
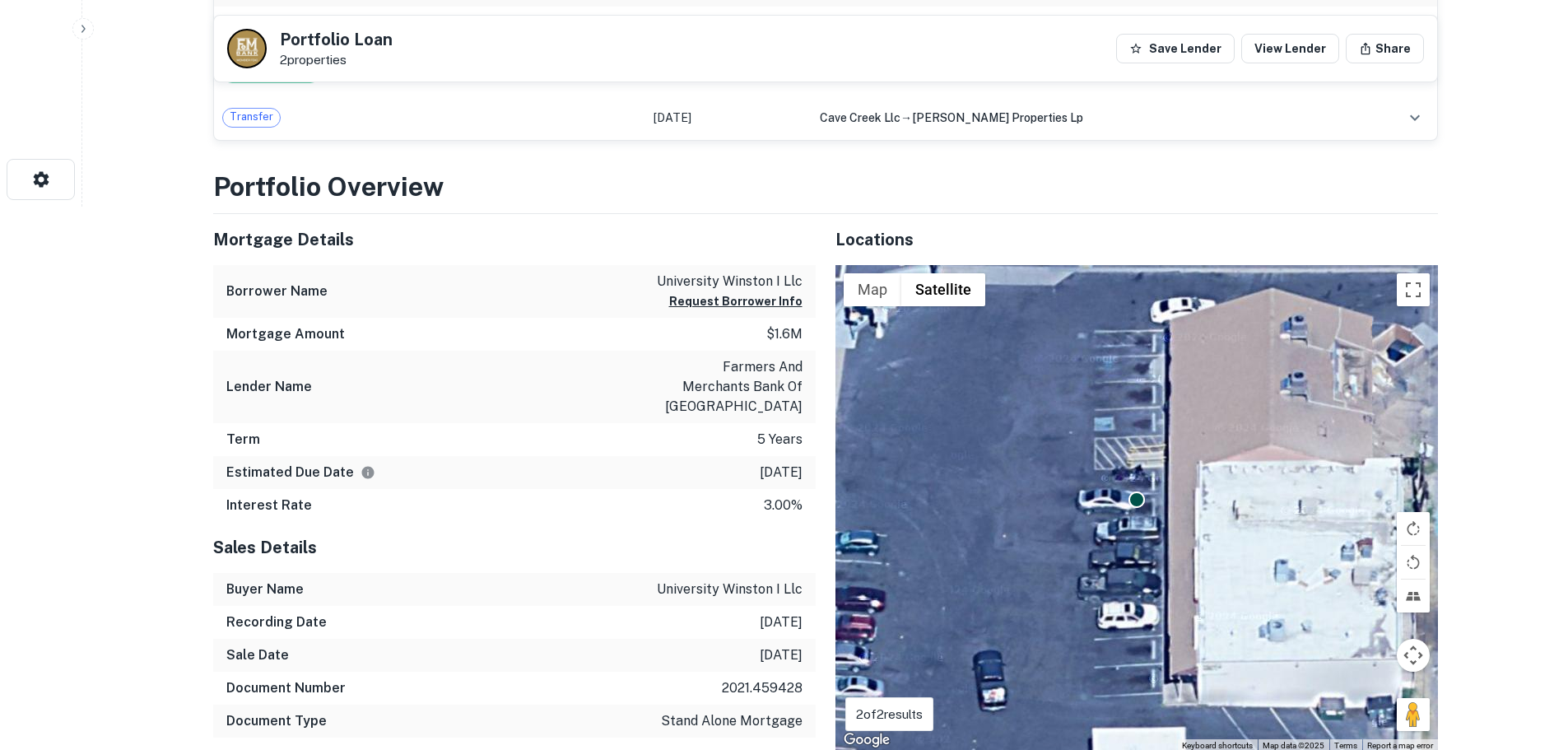
scroll to position [0, 0]
